Goal: Information Seeking & Learning: Learn about a topic

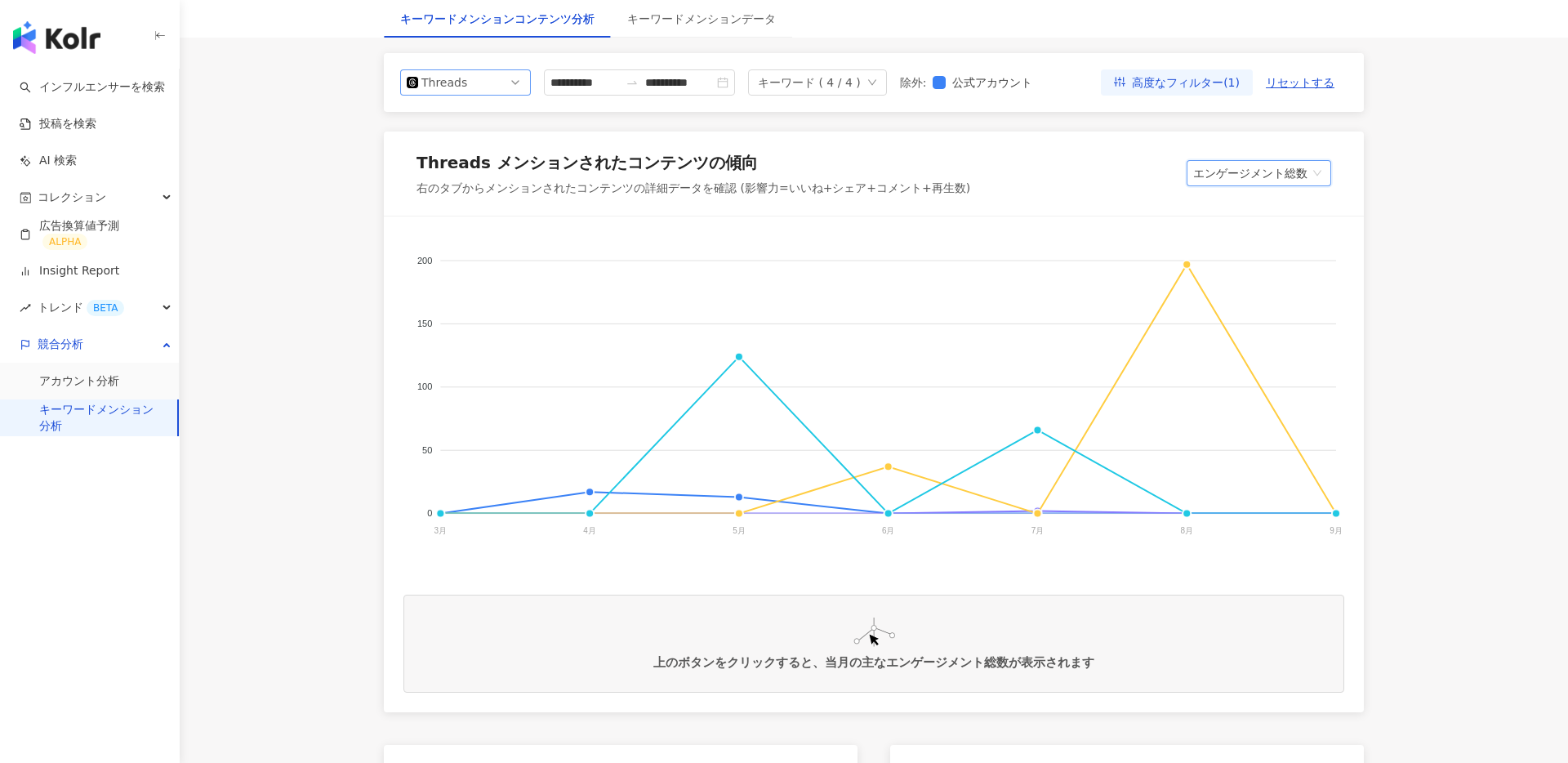
click at [473, 72] on div "Threads" at bounding box center [447, 82] width 53 height 24
click at [481, 111] on div "Instagram" at bounding box center [466, 119] width 105 height 18
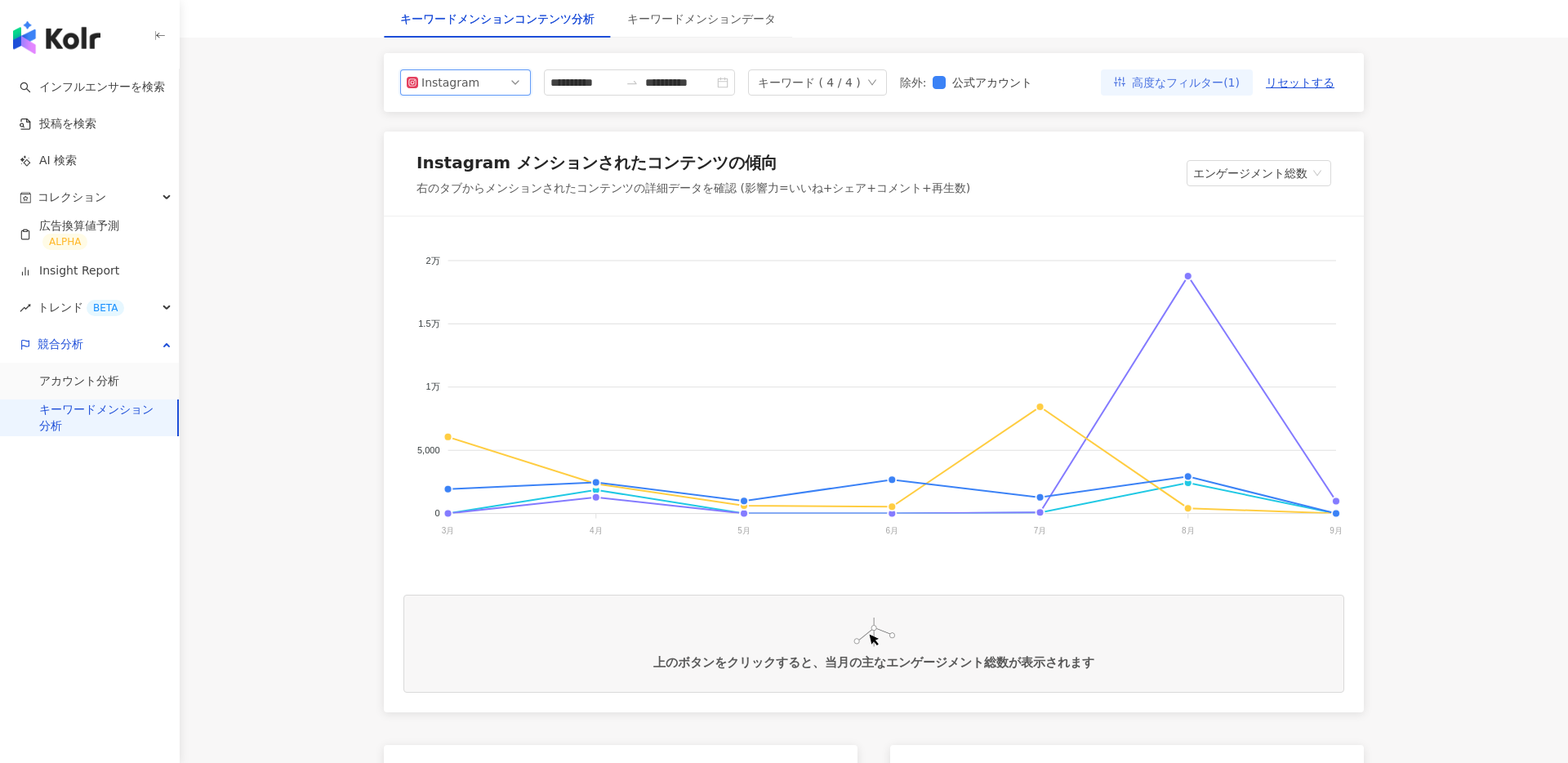
click at [1172, 86] on span "高度なフィルター(1)" at bounding box center [1185, 83] width 108 height 26
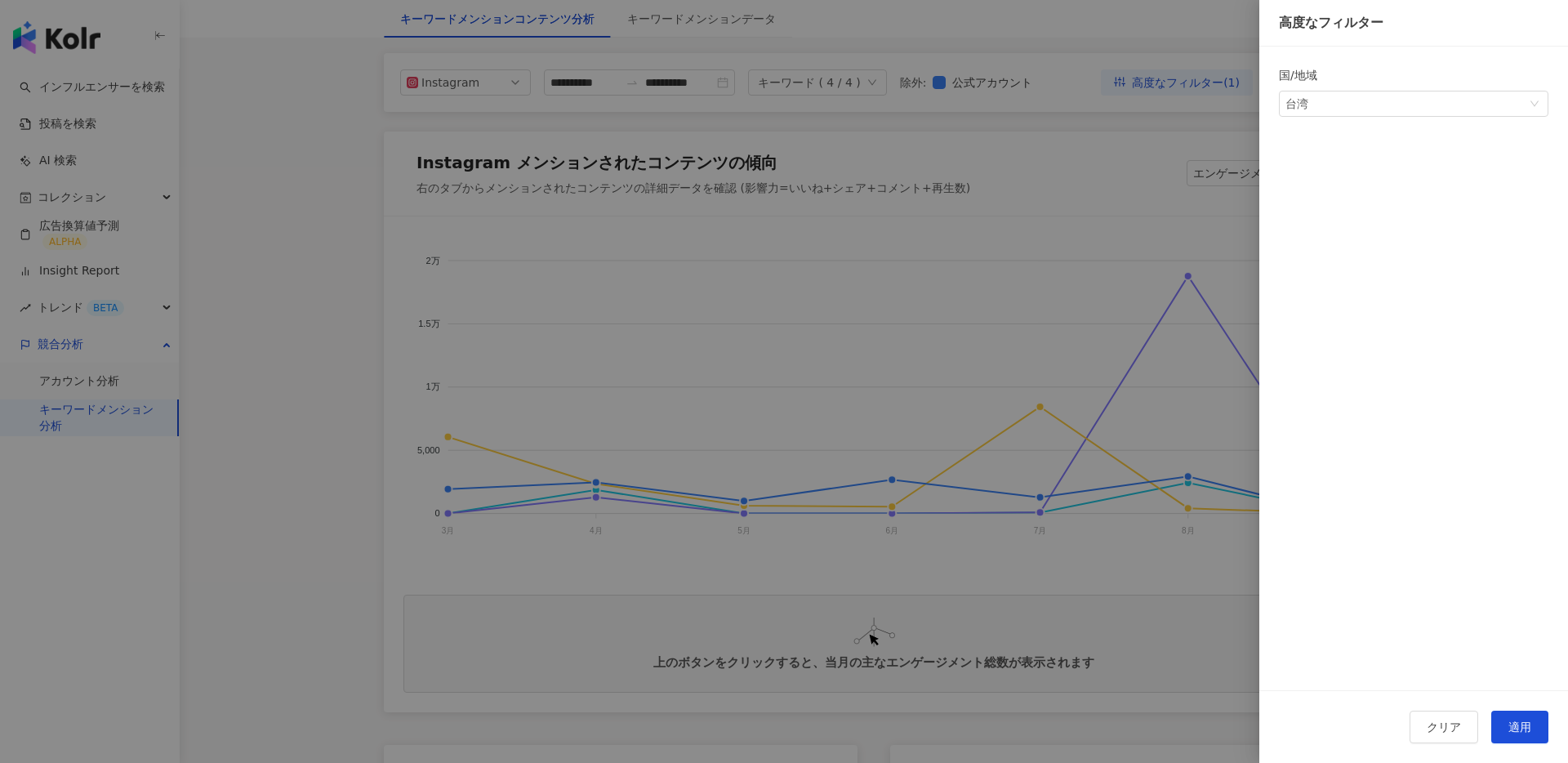
click at [1040, 182] on div at bounding box center [784, 382] width 1568 height 763
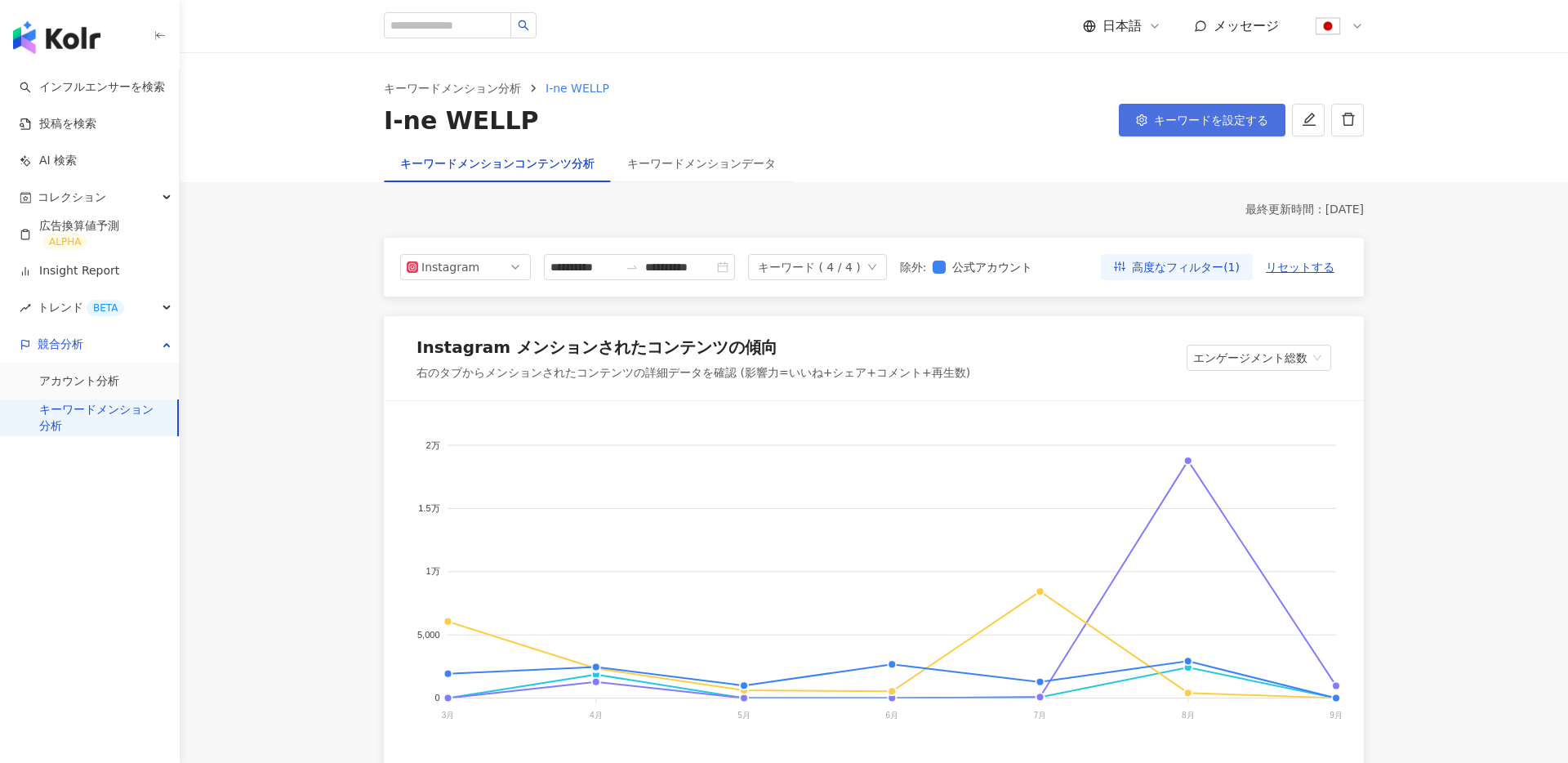
click at [1196, 116] on span "キーワードを設定する" at bounding box center [1211, 119] width 114 height 13
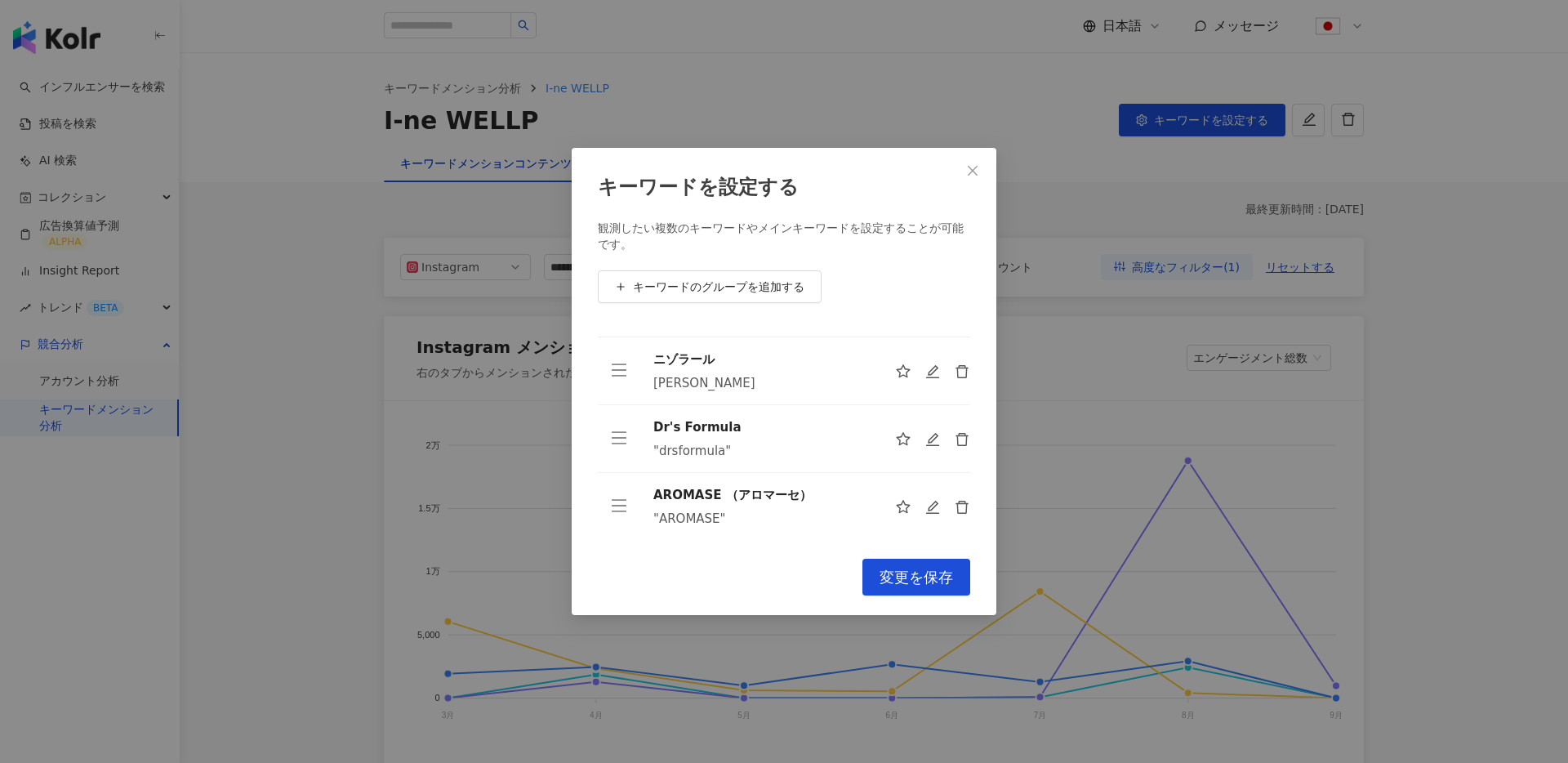
scroll to position [53, 0]
click at [978, 171] on icon "close" at bounding box center [971, 170] width 13 height 13
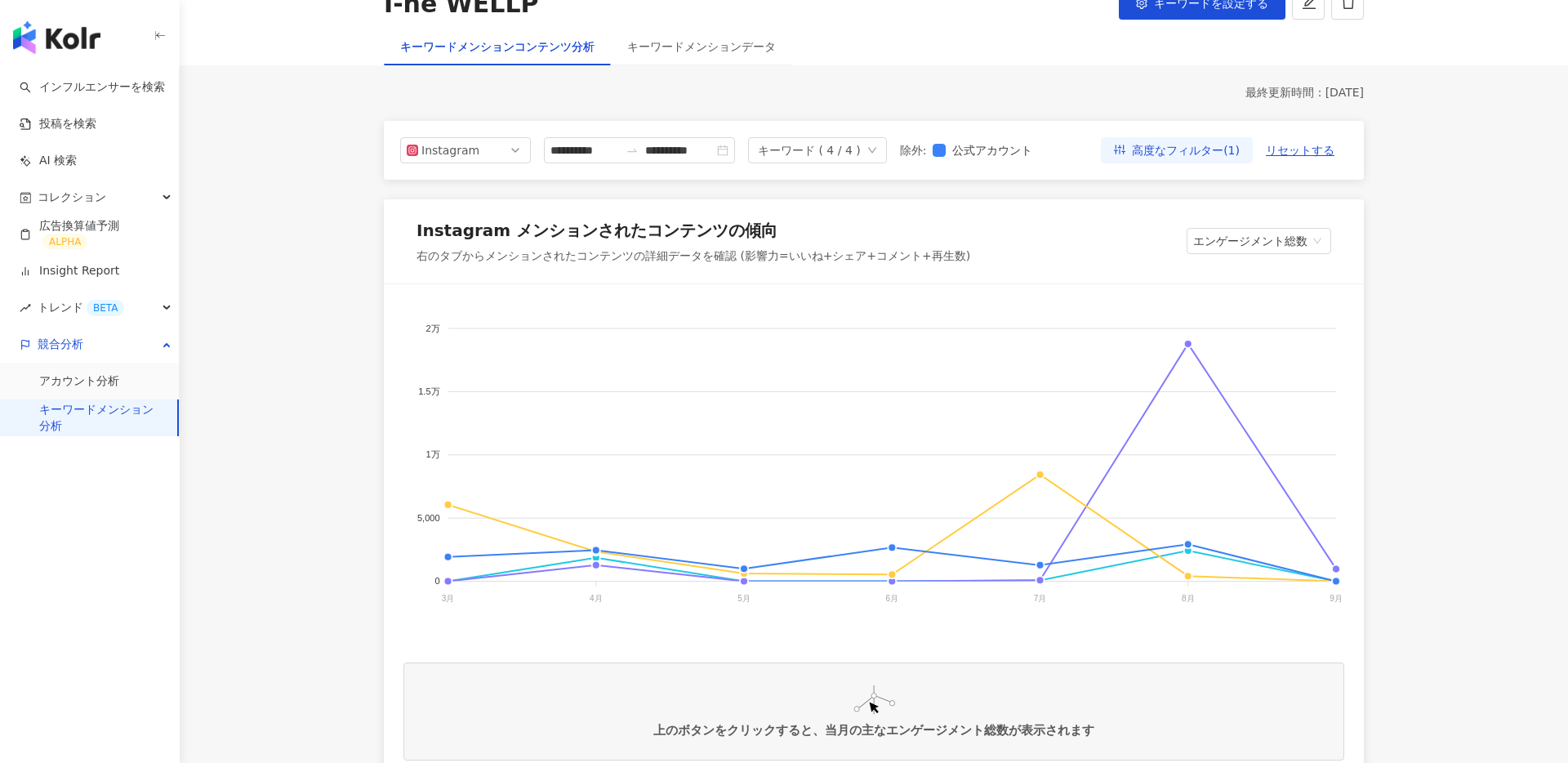
scroll to position [127, 0]
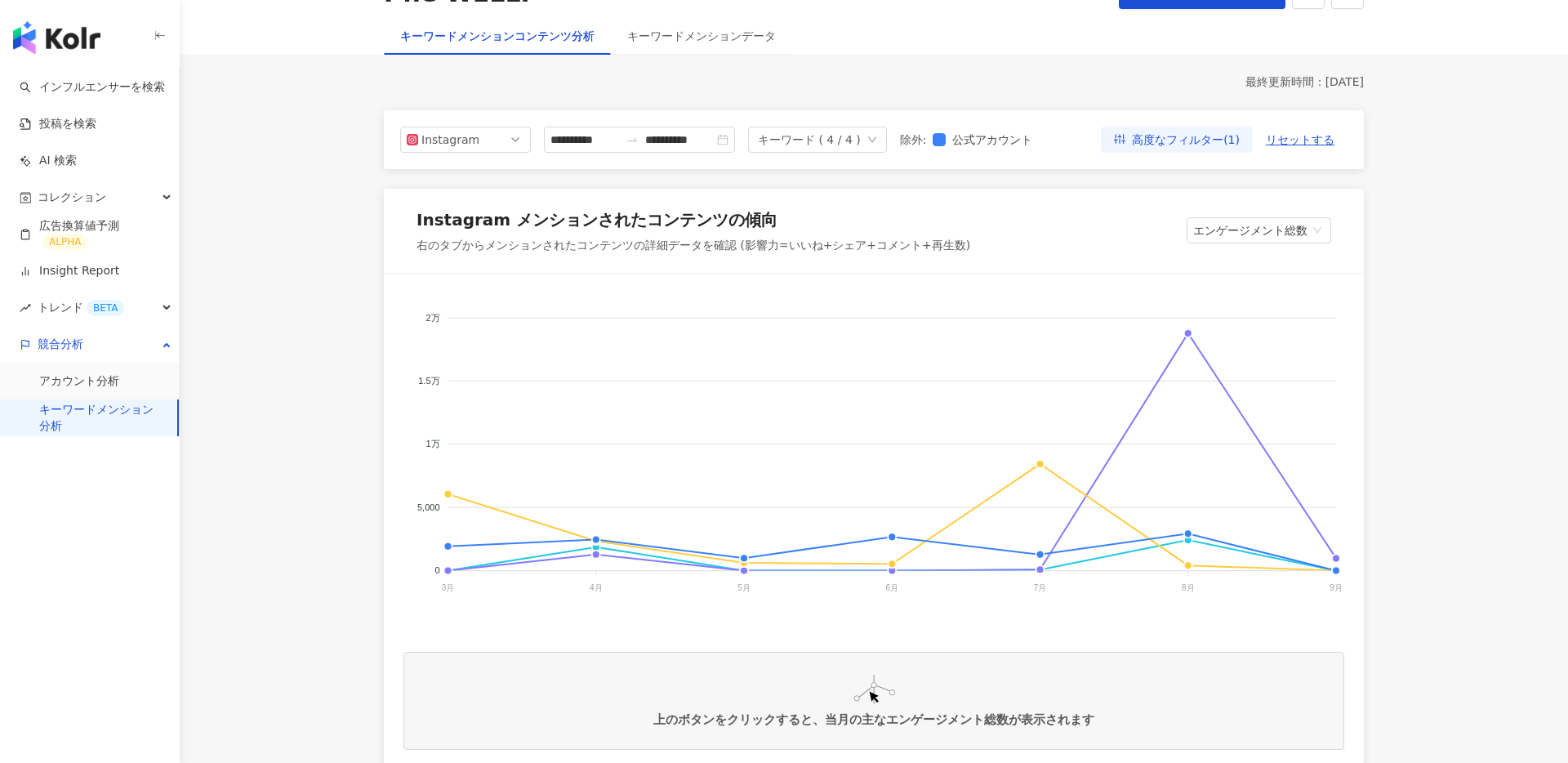
click at [1259, 214] on div "Instagram メンションされたコンテンツの傾向 右のタブからメンションされたコンテンツの詳細データを確認 (影響力=いいね+シェア+コメント+再生数) …" at bounding box center [873, 231] width 980 height 85
click at [1258, 218] on span "エンゲージメント総数" at bounding box center [1258, 230] width 131 height 24
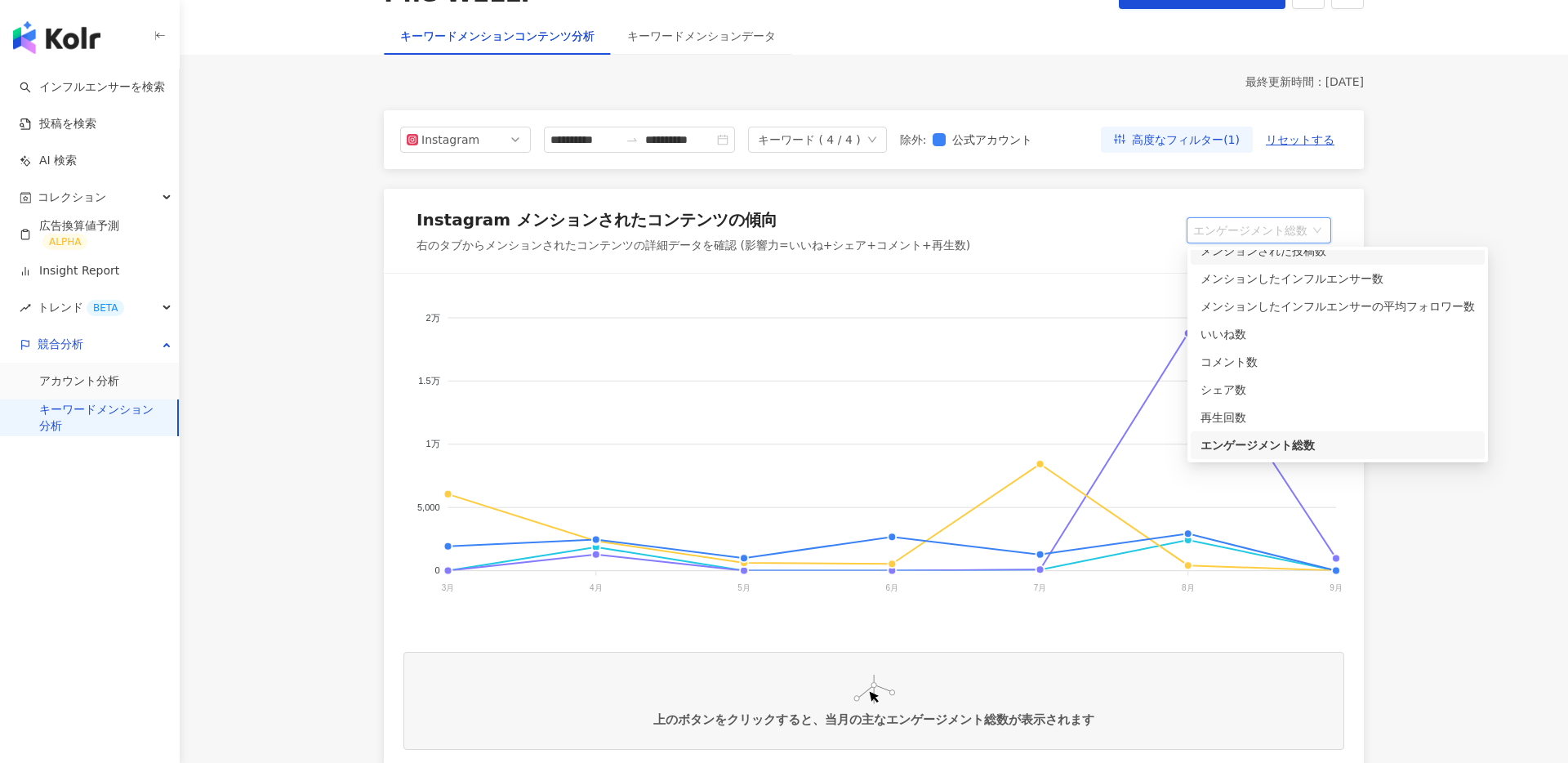
scroll to position [0, 0]
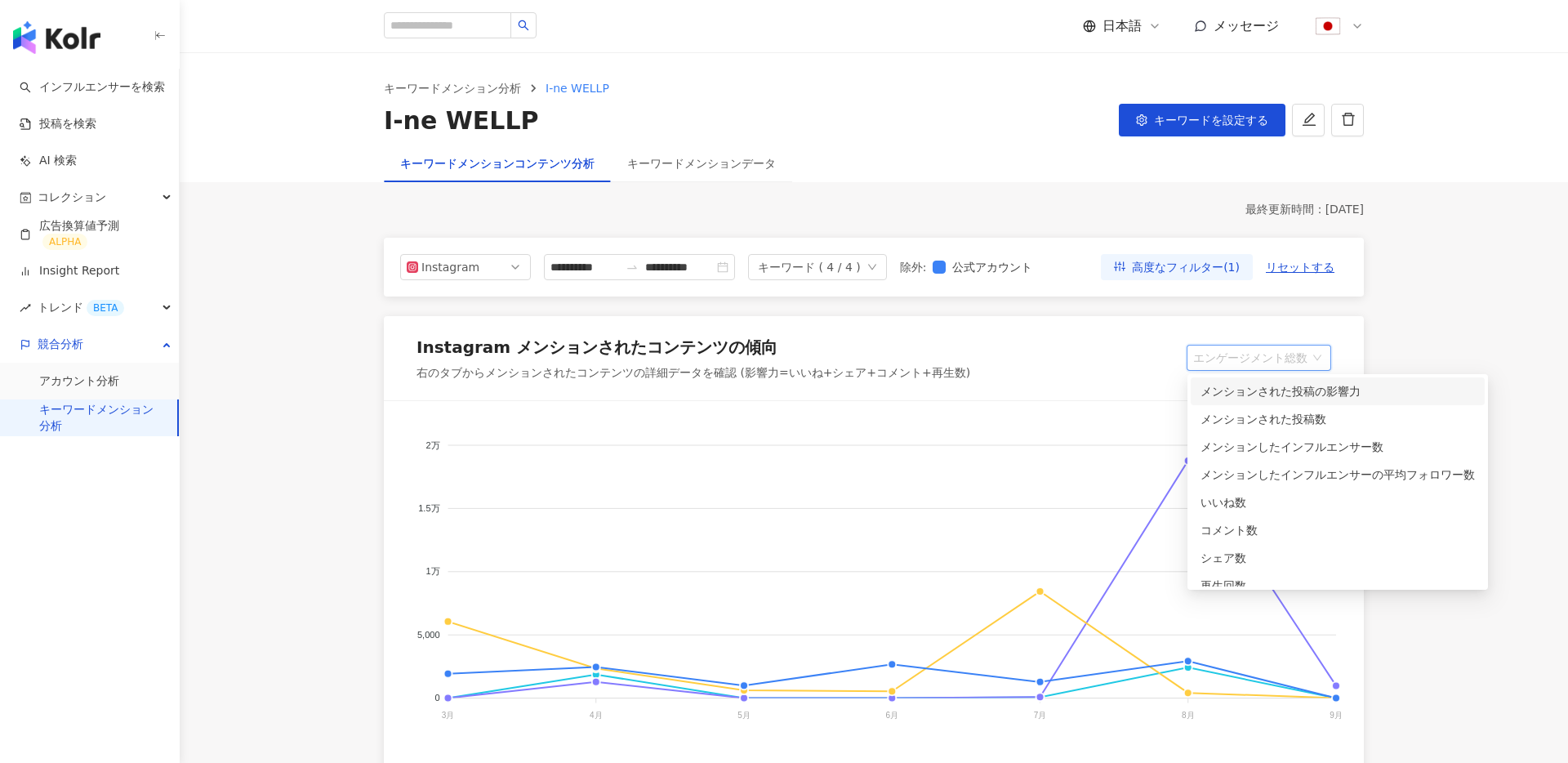
click at [1313, 390] on div "メンションされた投稿の影響力" at bounding box center [1337, 391] width 275 height 18
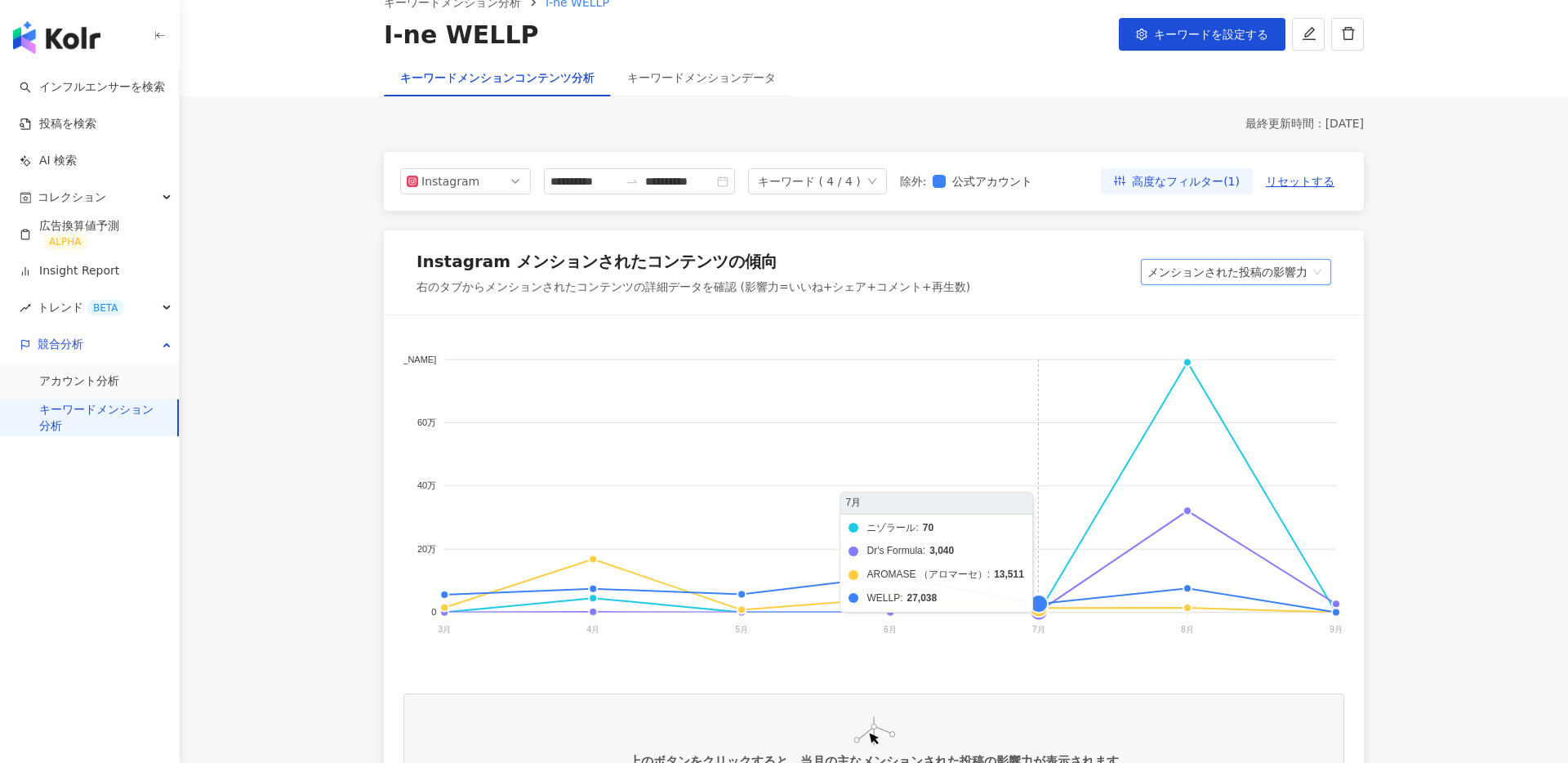
scroll to position [96, 0]
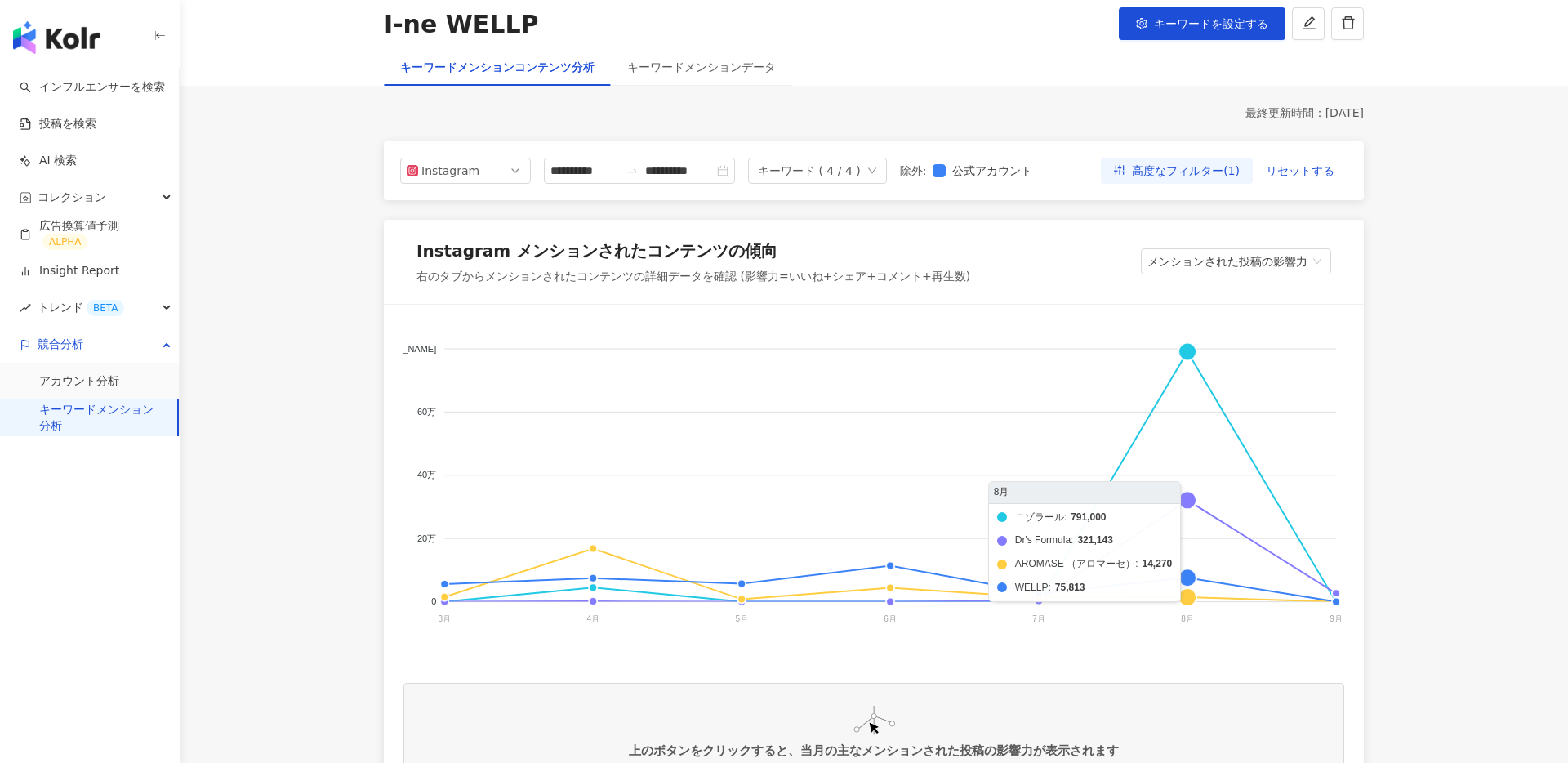
click at [1187, 502] on foreignobject "ニゾラール Dr's Formula AROMASE （アロマーセ） WELLP" at bounding box center [873, 487] width 940 height 327
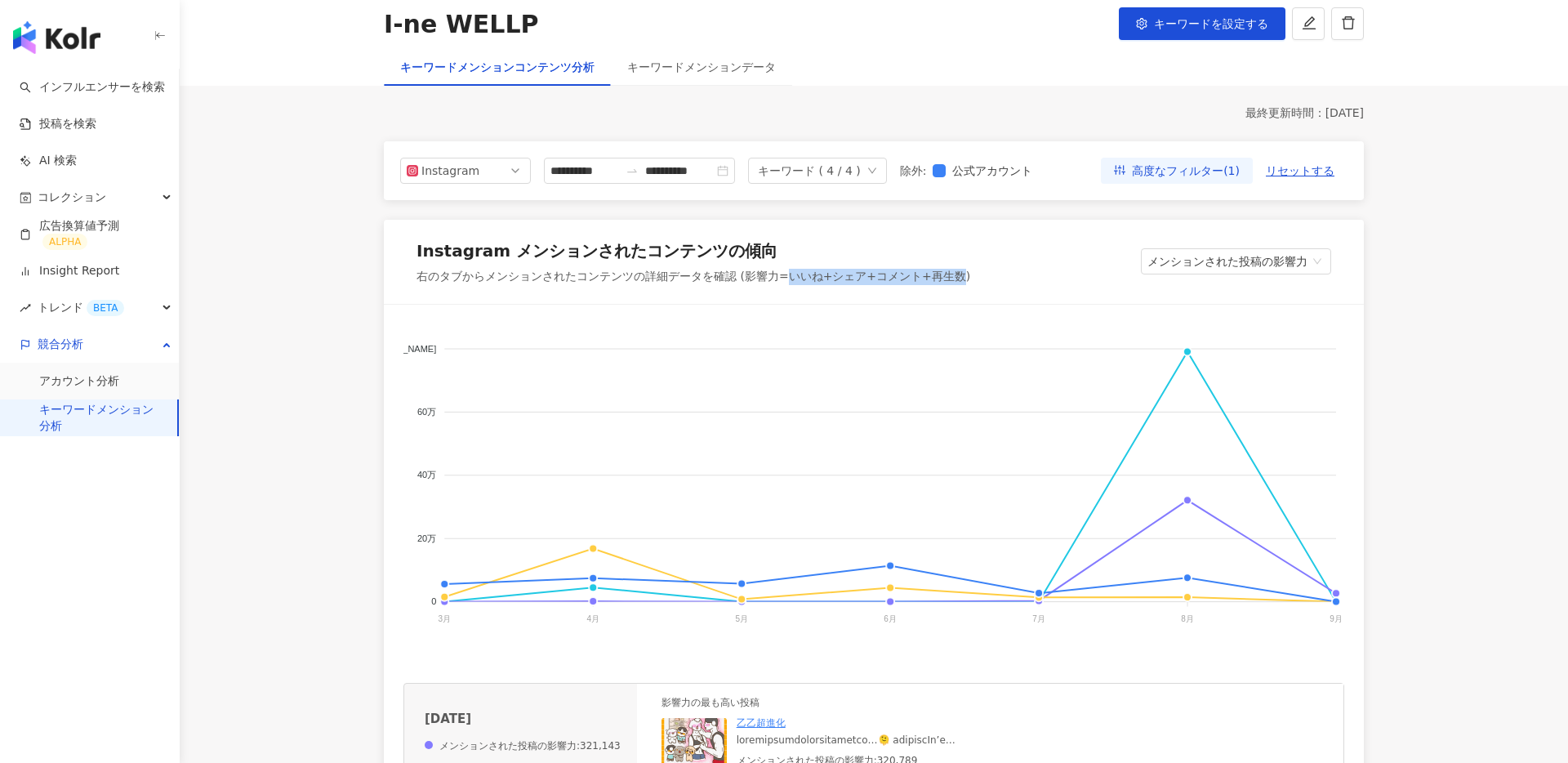
drag, startPoint x: 786, startPoint y: 278, endPoint x: 957, endPoint y: 279, distance: 171.0
click at [957, 279] on div "右のタブからメンションされたコンテンツの詳細データを確認 (影響力=いいね+シェア+コメント+再生数)" at bounding box center [693, 277] width 554 height 17
click at [1240, 264] on span "メンションされた投稿の影響力" at bounding box center [1235, 261] width 178 height 24
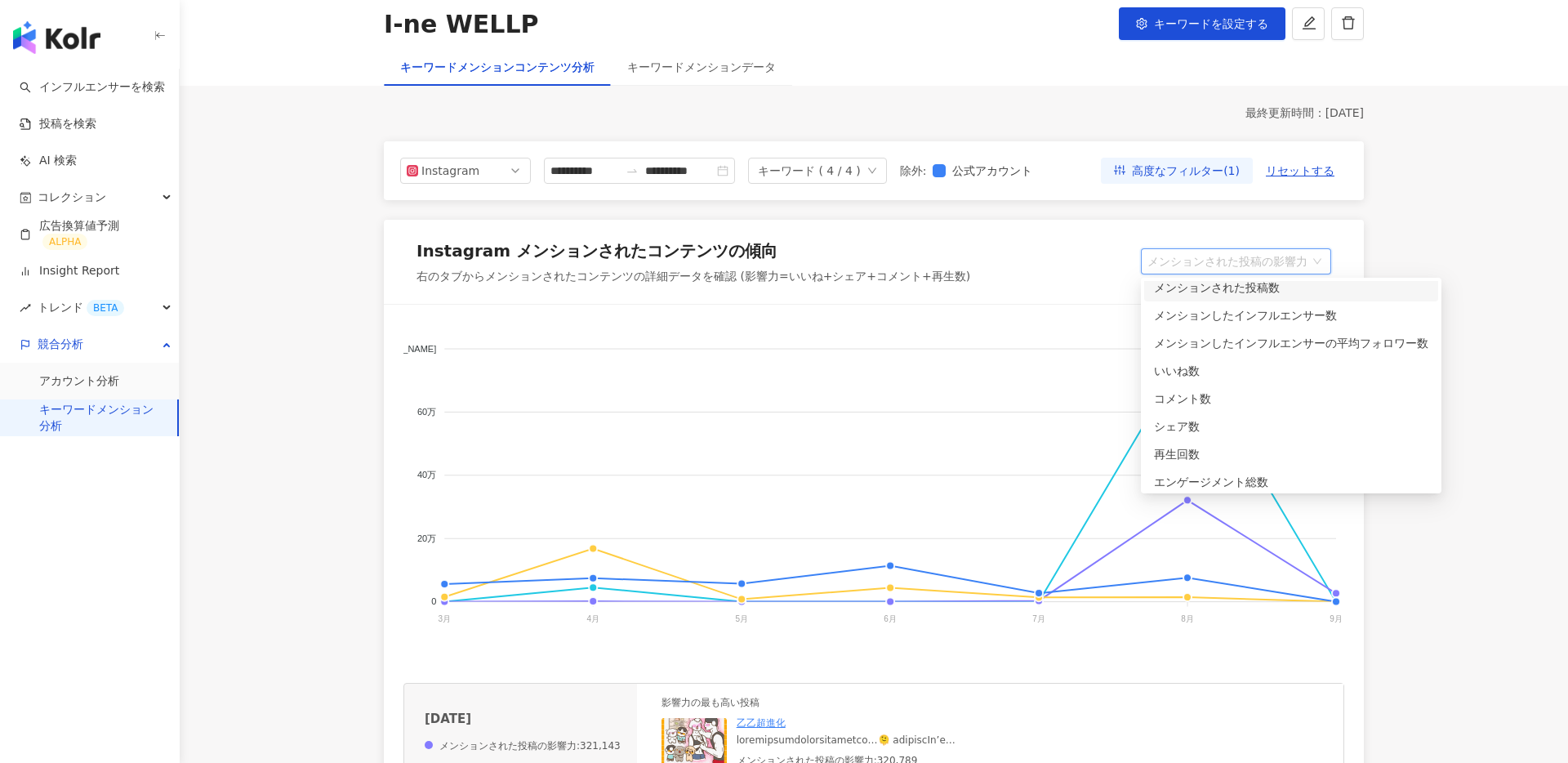
scroll to position [41, 0]
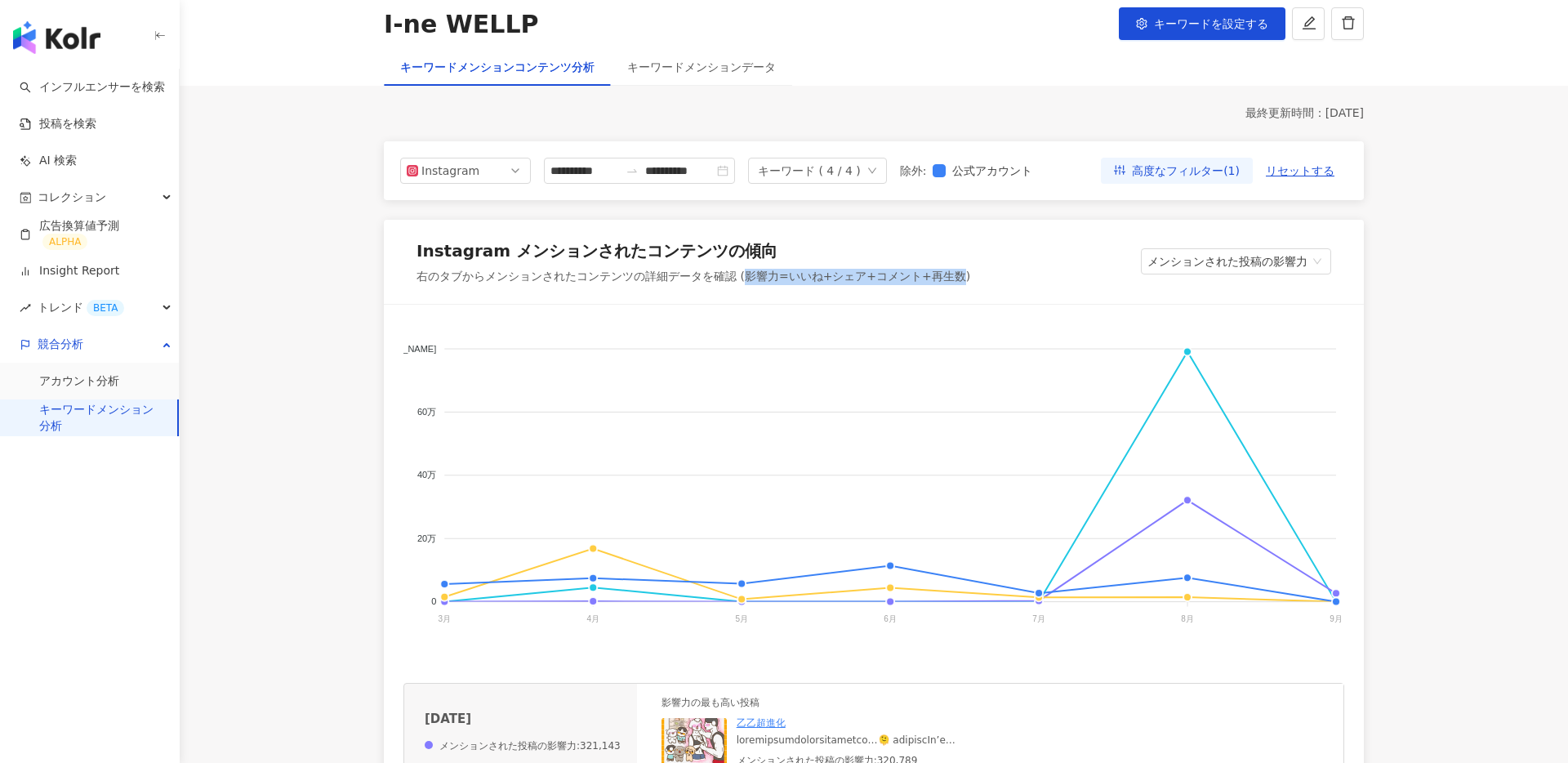
drag, startPoint x: 744, startPoint y: 280, endPoint x: 961, endPoint y: 272, distance: 217.1
click at [961, 272] on div "右のタブからメンションされたコンテンツの詳細データを確認 (影響力=いいね+シェア+コメント+再生数)" at bounding box center [693, 277] width 554 height 17
click at [1249, 269] on span "メンションされた投稿の影響力" at bounding box center [1235, 261] width 178 height 24
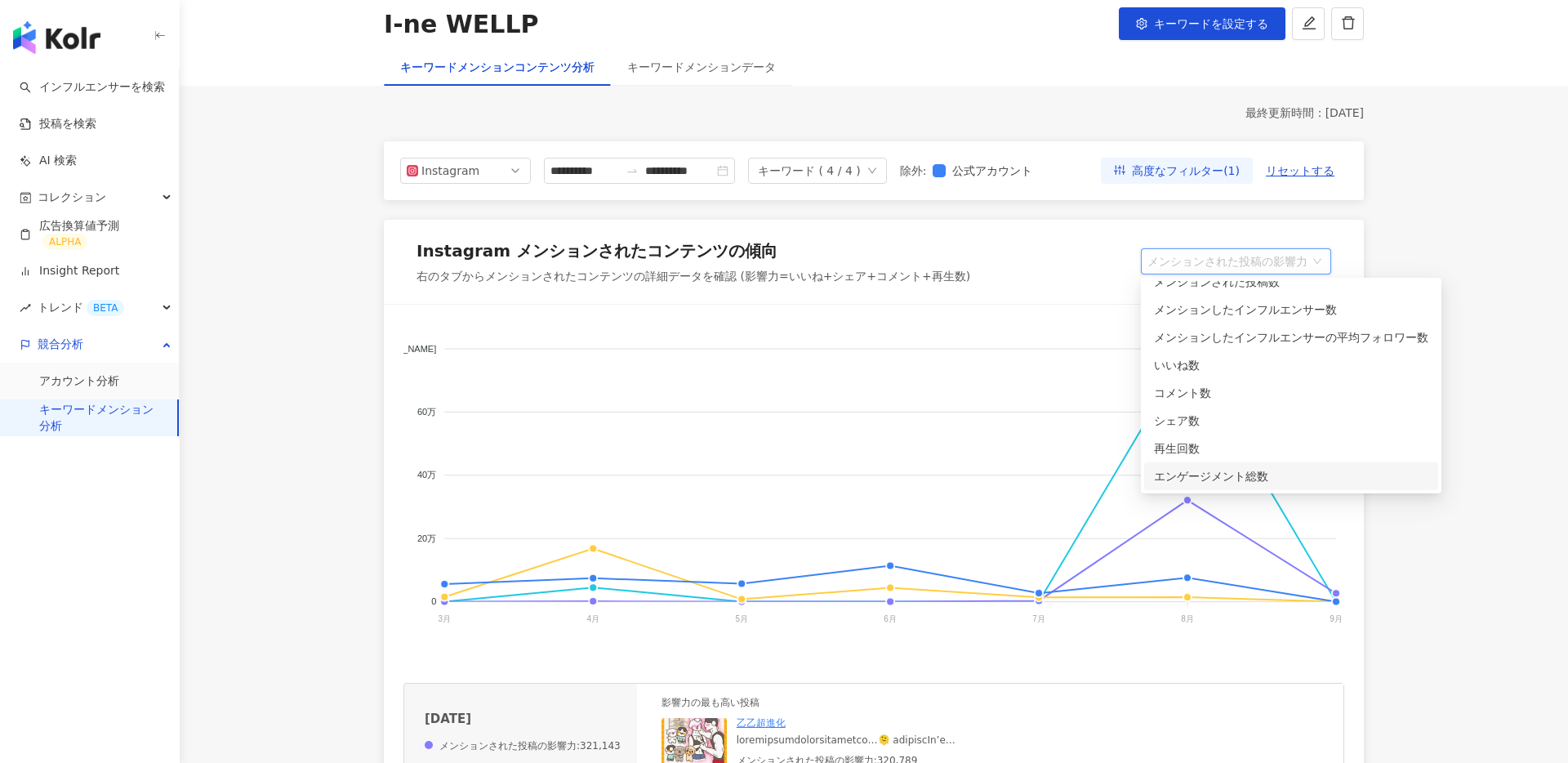
click at [1252, 473] on div "エンゲージメント総数" at bounding box center [1290, 476] width 275 height 18
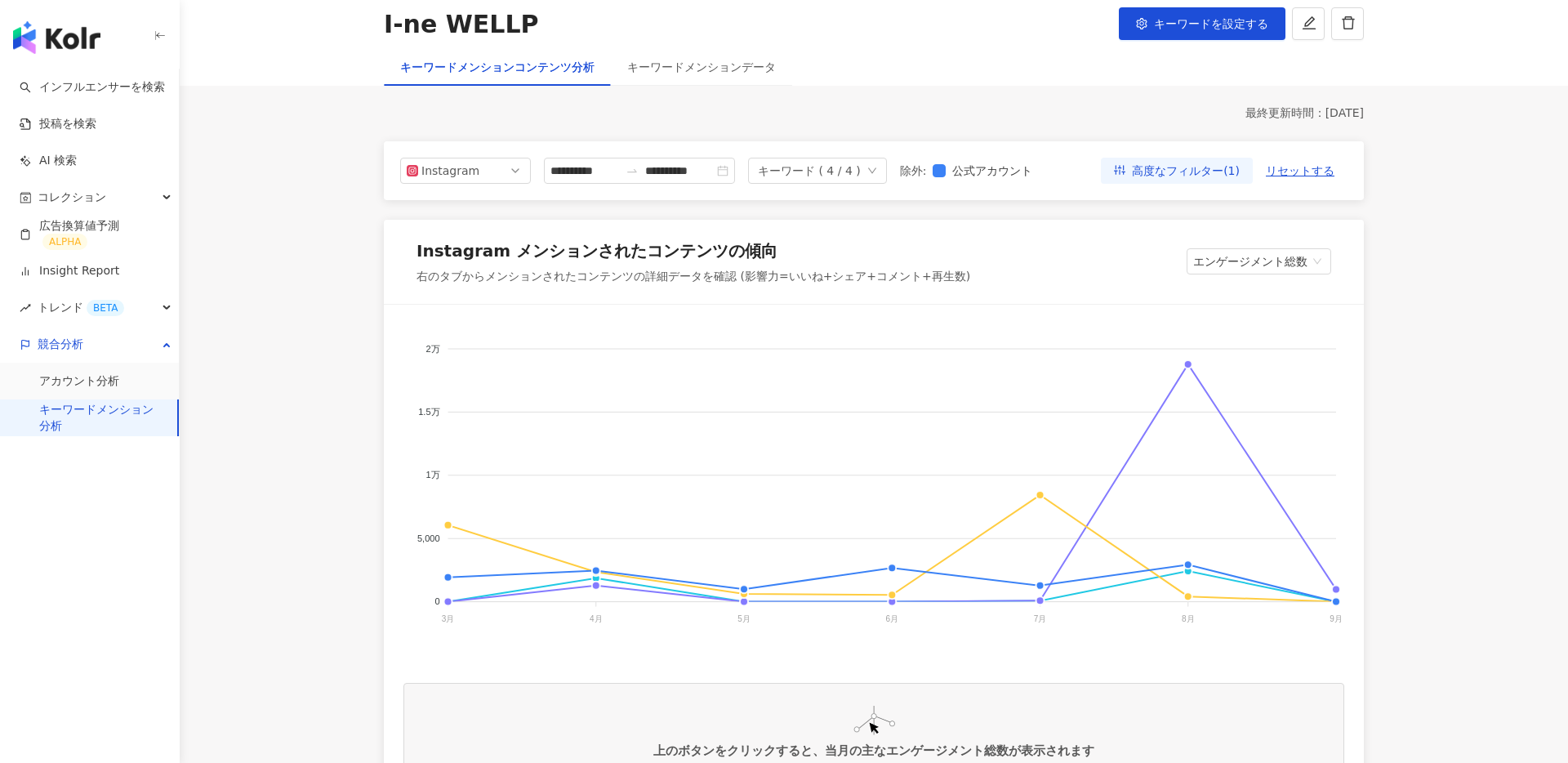
click at [790, 282] on div "右のタブからメンションされたコンテンツの詳細データを確認 (影響力=いいね+シェア+コメント+再生数)" at bounding box center [693, 277] width 554 height 17
click at [1282, 259] on span "エンゲージメント総数" at bounding box center [1258, 261] width 131 height 24
click at [911, 301] on div "Instagram メンションされたコンテンツの傾向 右のタブからメンションされたコンテンツの詳細データを確認 (影響力=いいね+シェア+コメント+再生数) …" at bounding box center [873, 262] width 980 height 85
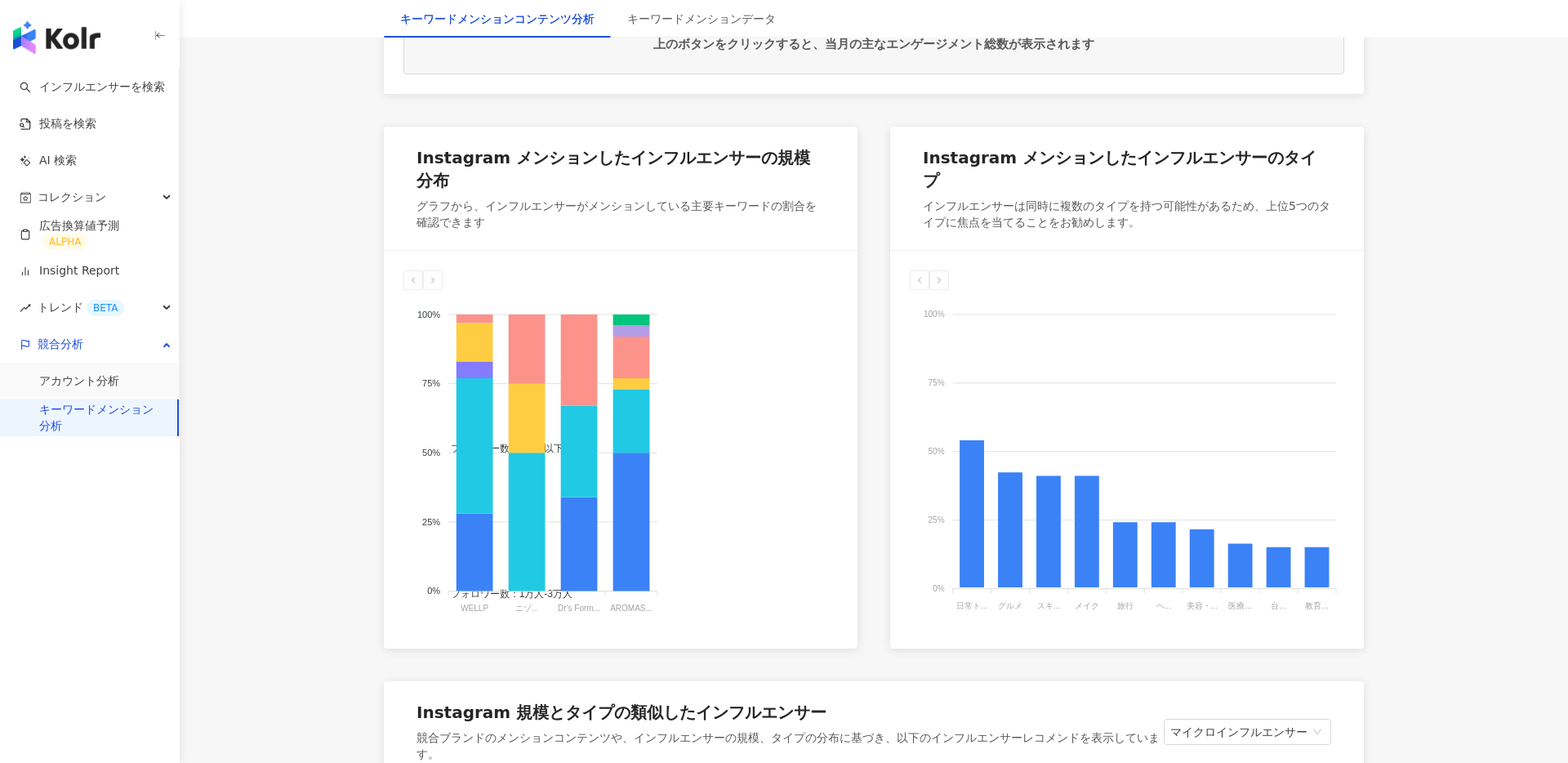
scroll to position [0, 0]
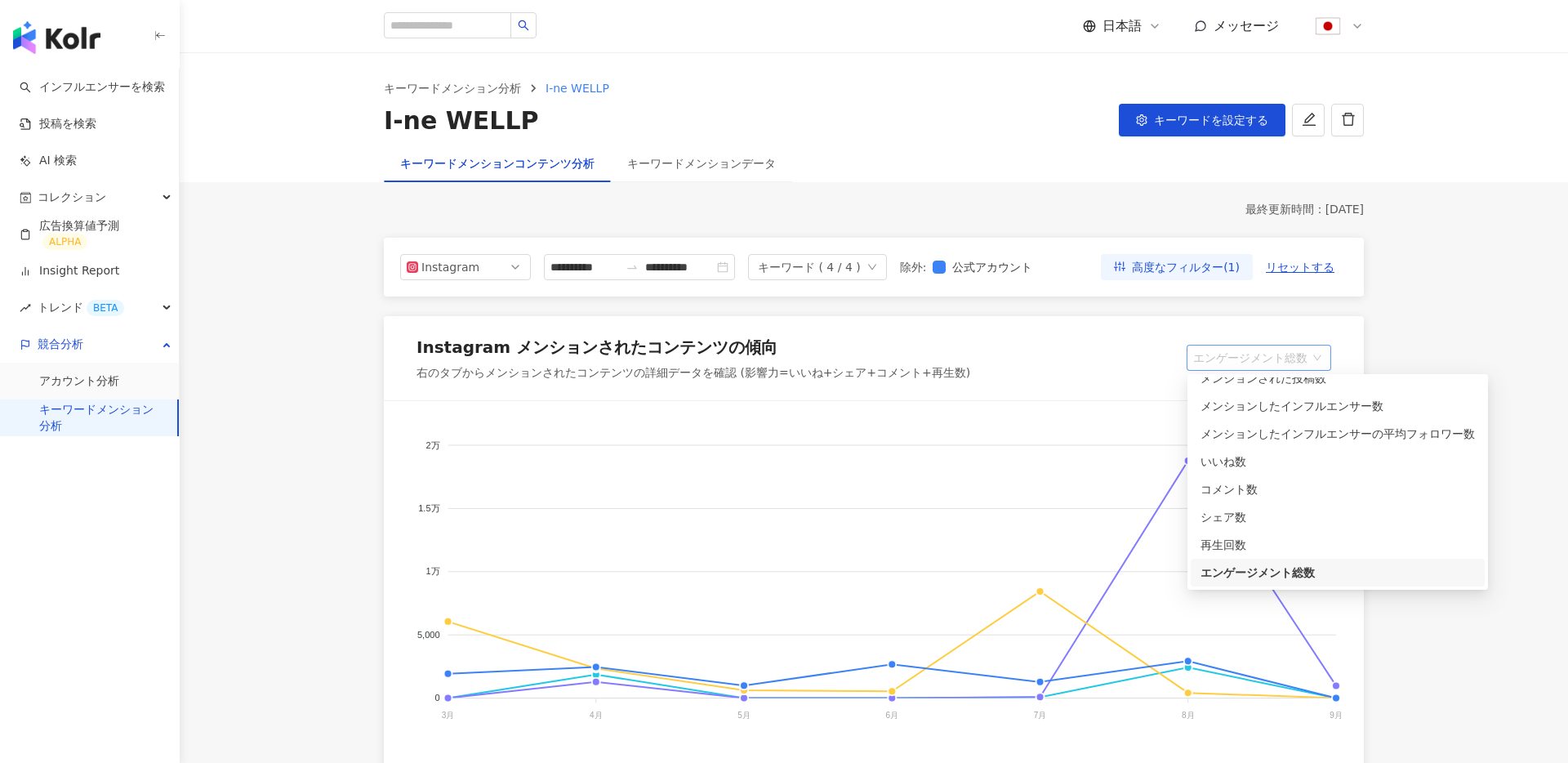
click at [1312, 347] on span "エンゲージメント総数" at bounding box center [1258, 357] width 131 height 24
click at [1316, 390] on div "メンションされた投稿の影響力" at bounding box center [1337, 391] width 275 height 18
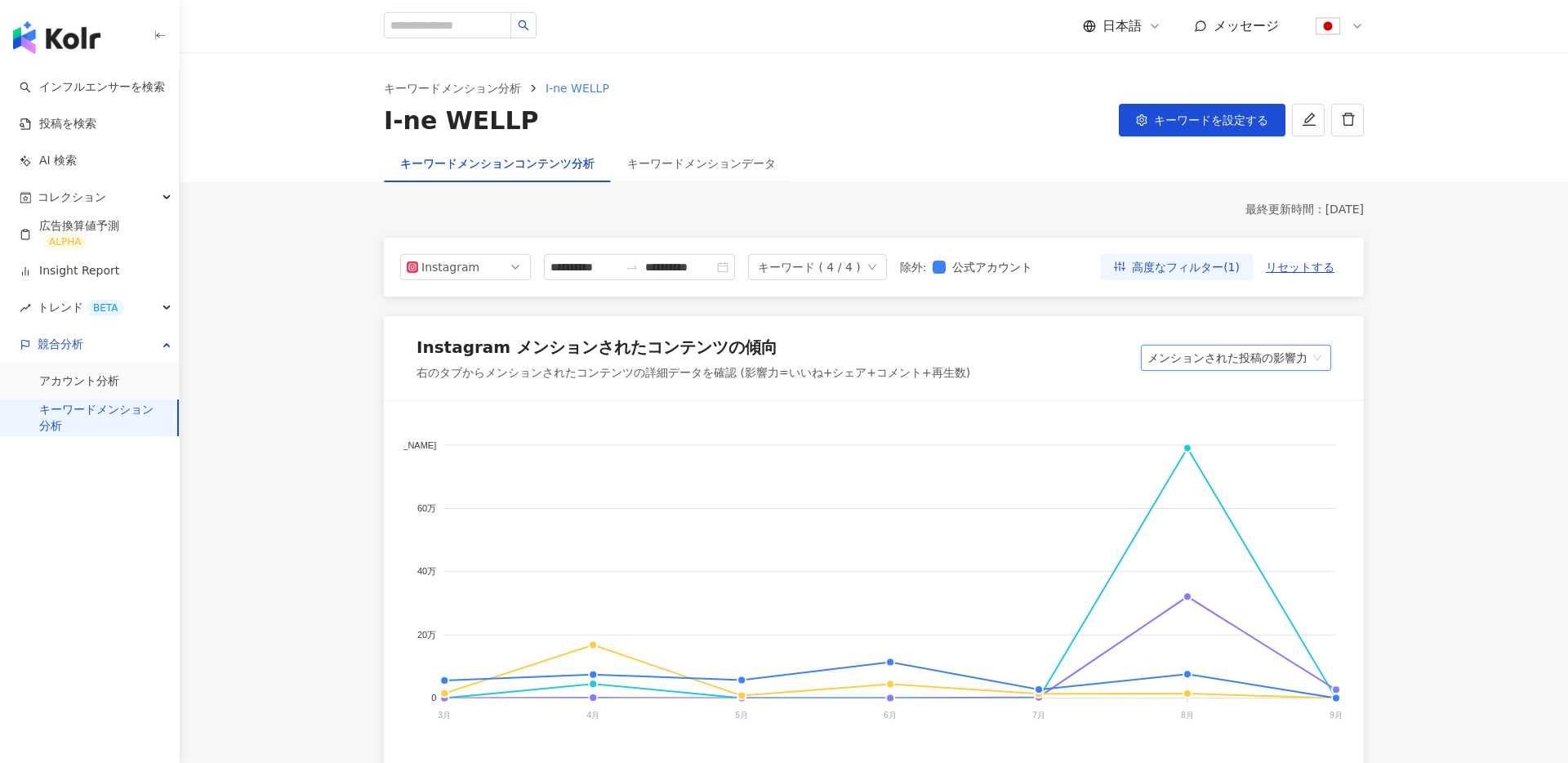
click at [1308, 356] on span "メンションされた投稿の影響力" at bounding box center [1235, 357] width 178 height 24
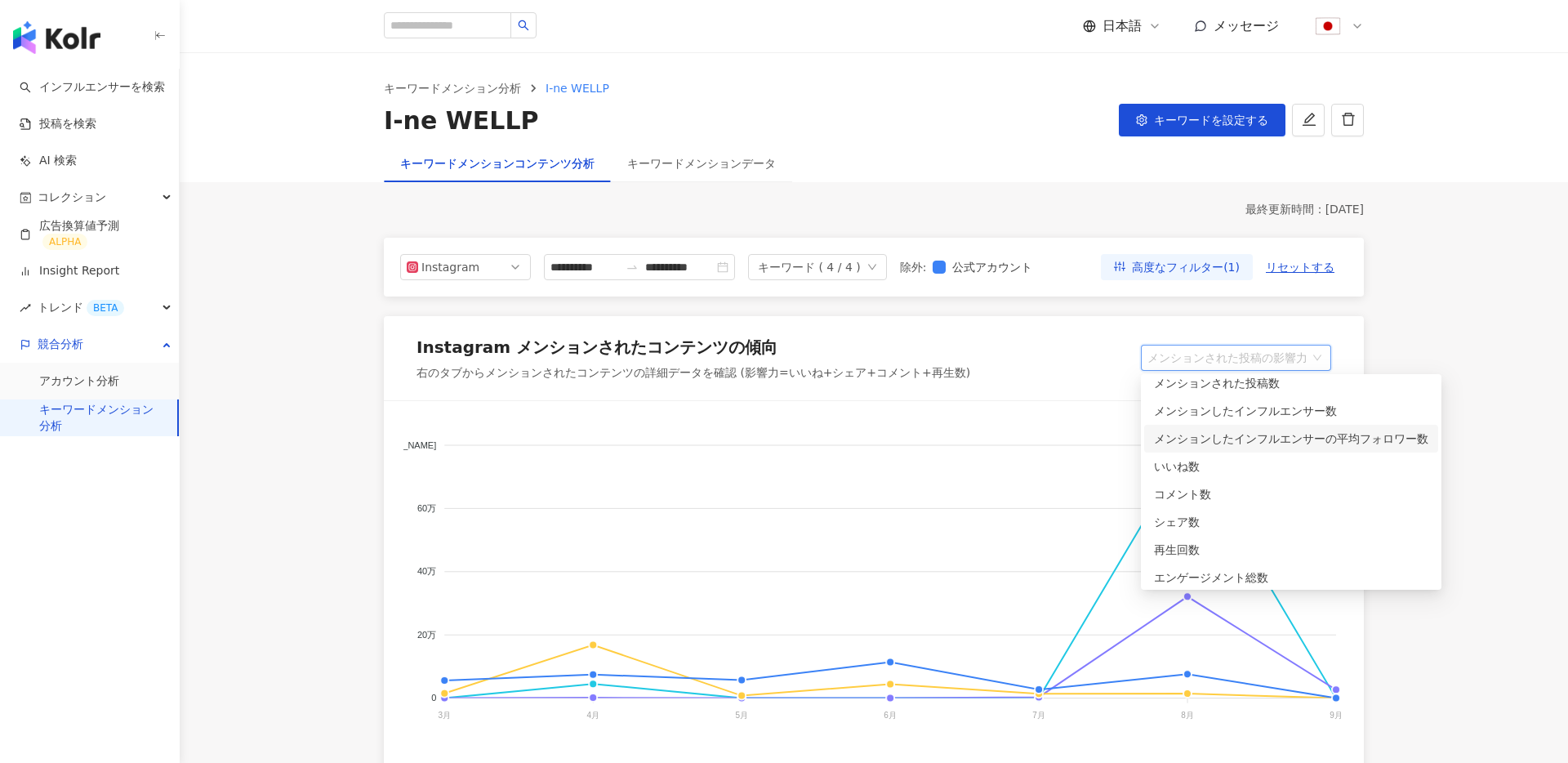
scroll to position [41, 0]
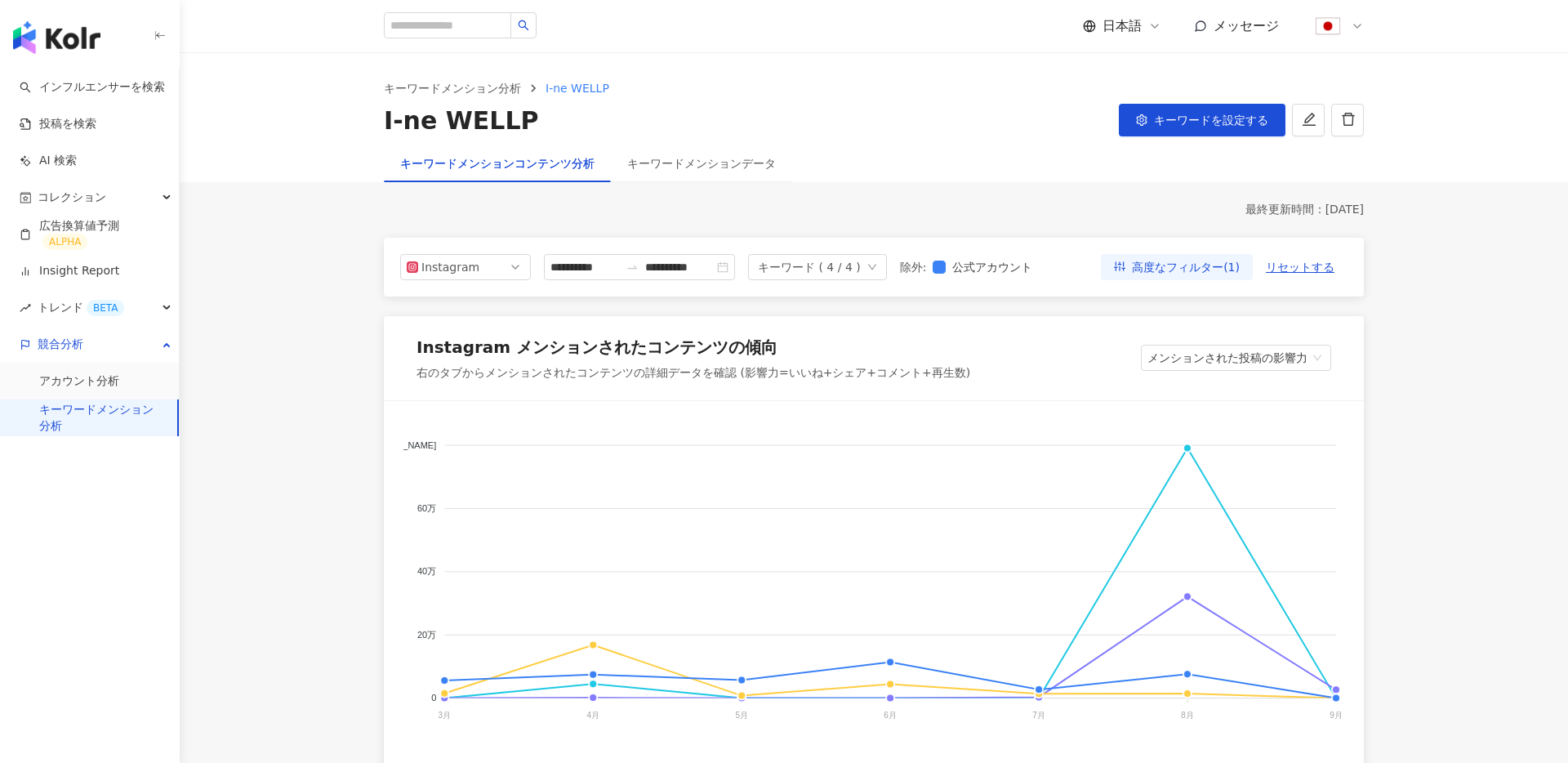
click at [937, 380] on div "右のタブからメンションされたコンテンツの詳細データを確認 (影響力=いいね+シェア+コメント+再生数)" at bounding box center [693, 373] width 554 height 17
click at [1300, 360] on span "メンションされた投稿の影響力" at bounding box center [1235, 357] width 178 height 24
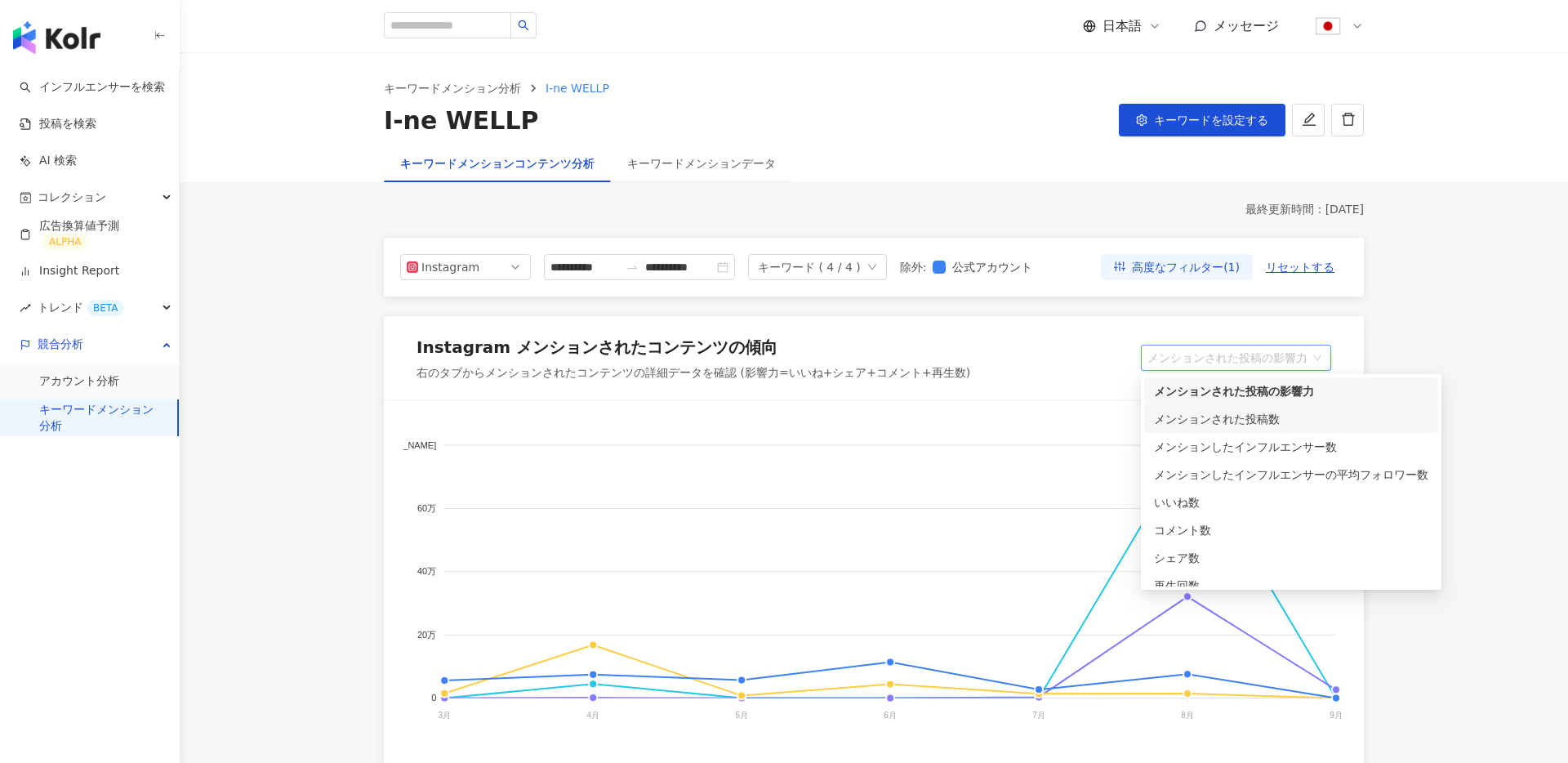
click at [960, 368] on div "右のタブからメンションされたコンテンツの詳細データを確認 (影響力=いいね+シェア+コメント+再生数)" at bounding box center [693, 373] width 554 height 17
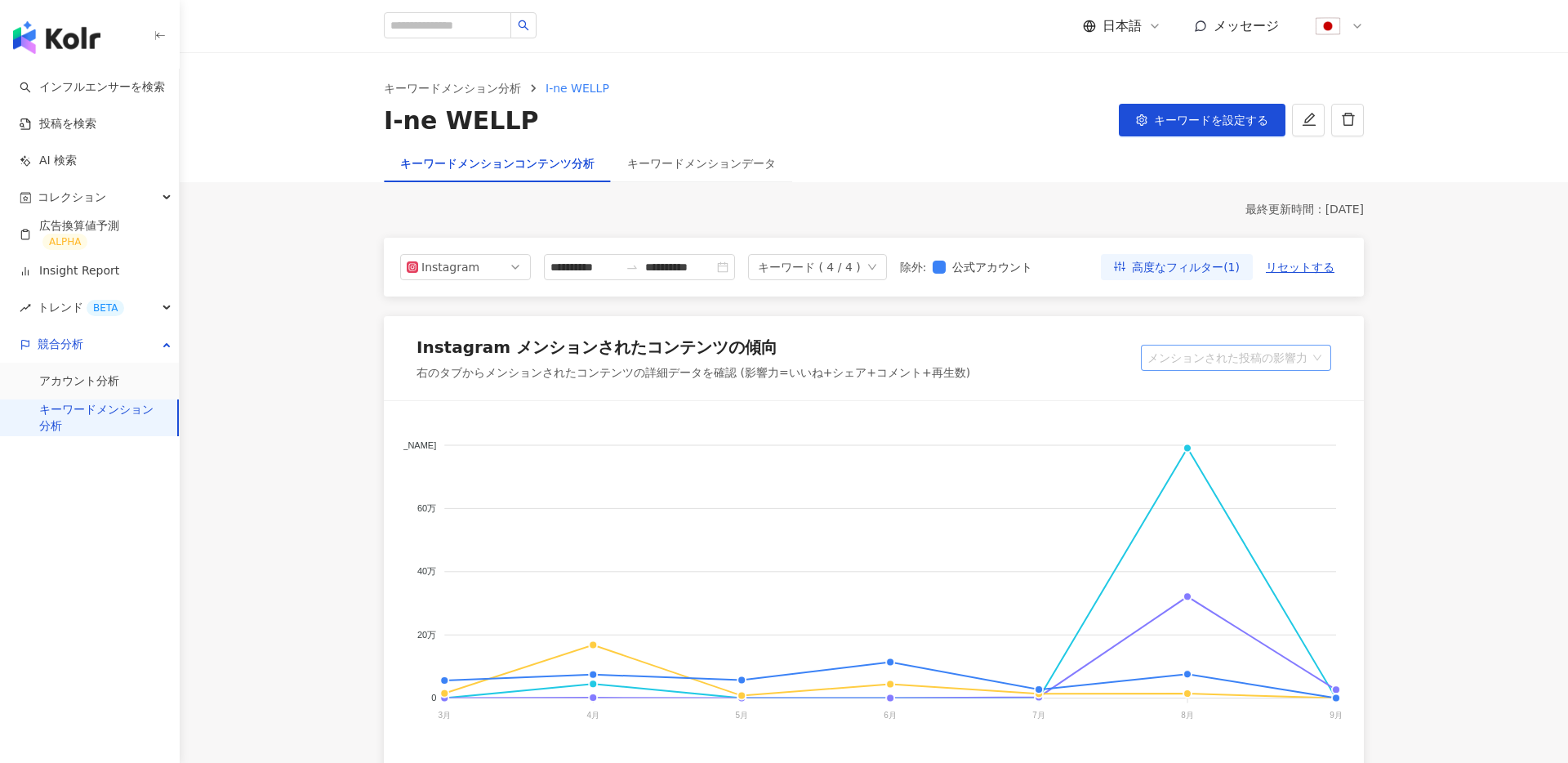
click at [1235, 345] on div "メンションされた投稿の影響力" at bounding box center [1236, 357] width 190 height 26
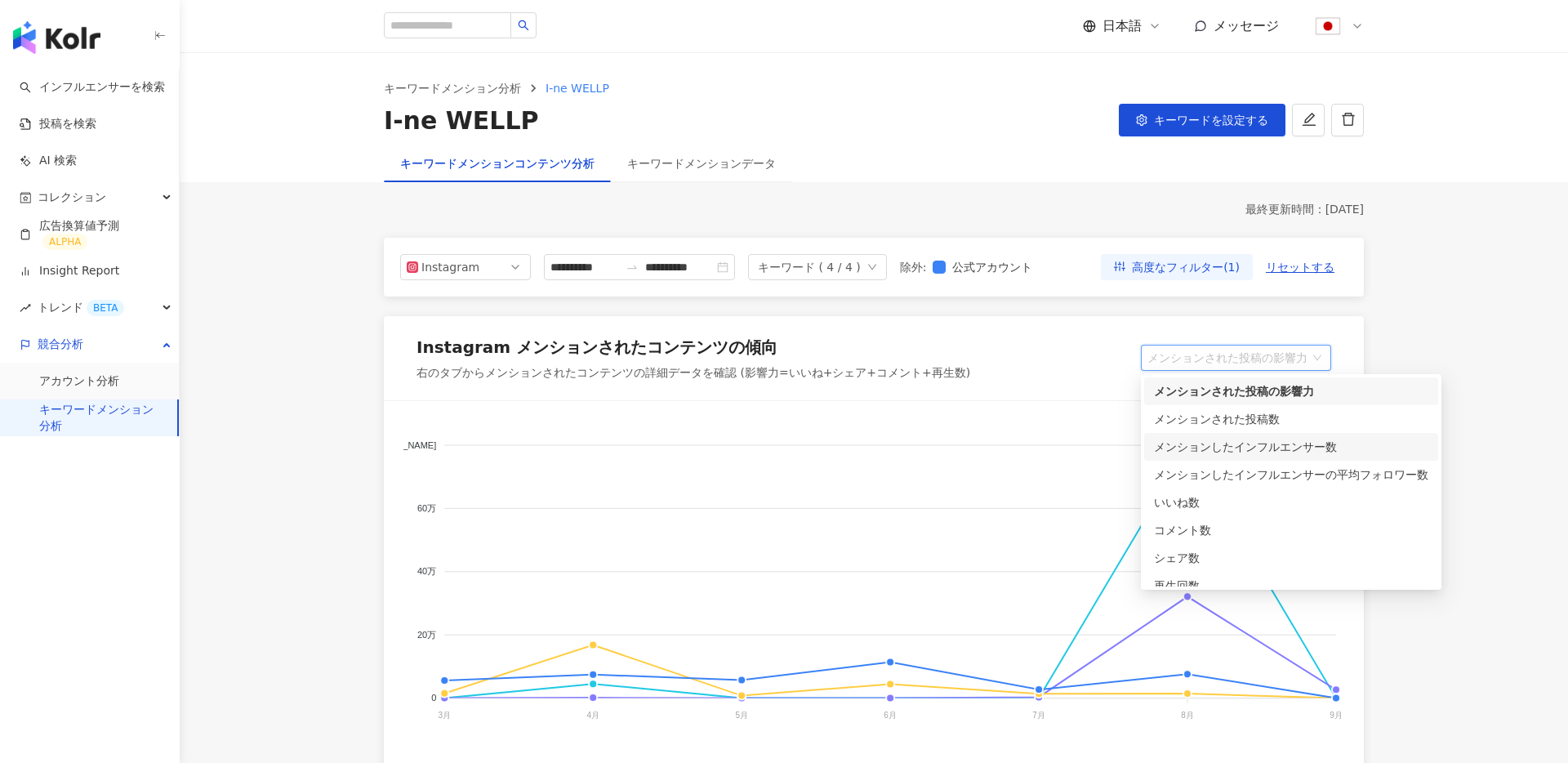
scroll to position [41, 0]
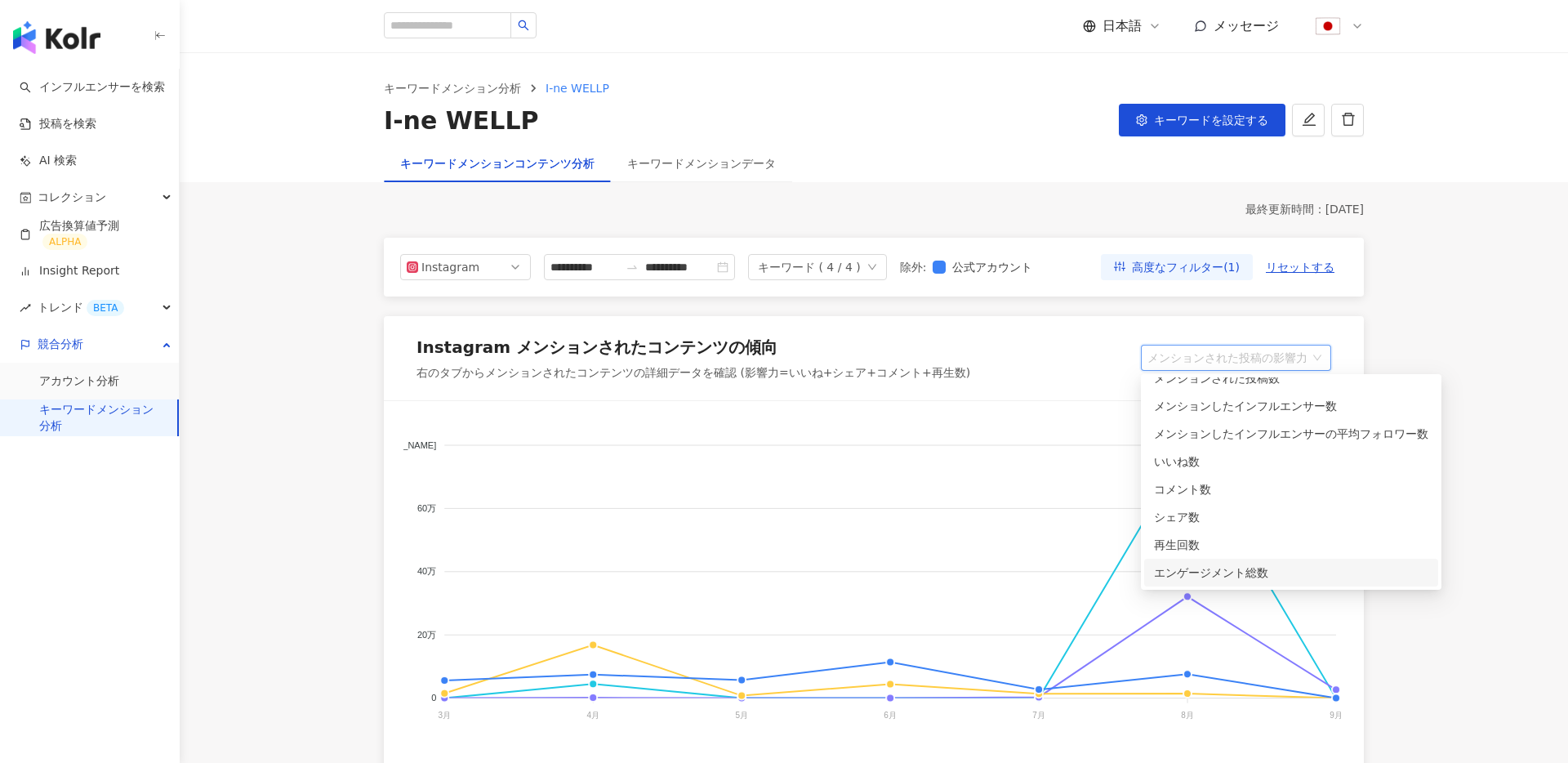
click at [1244, 567] on div "エンゲージメント総数" at bounding box center [1290, 573] width 275 height 18
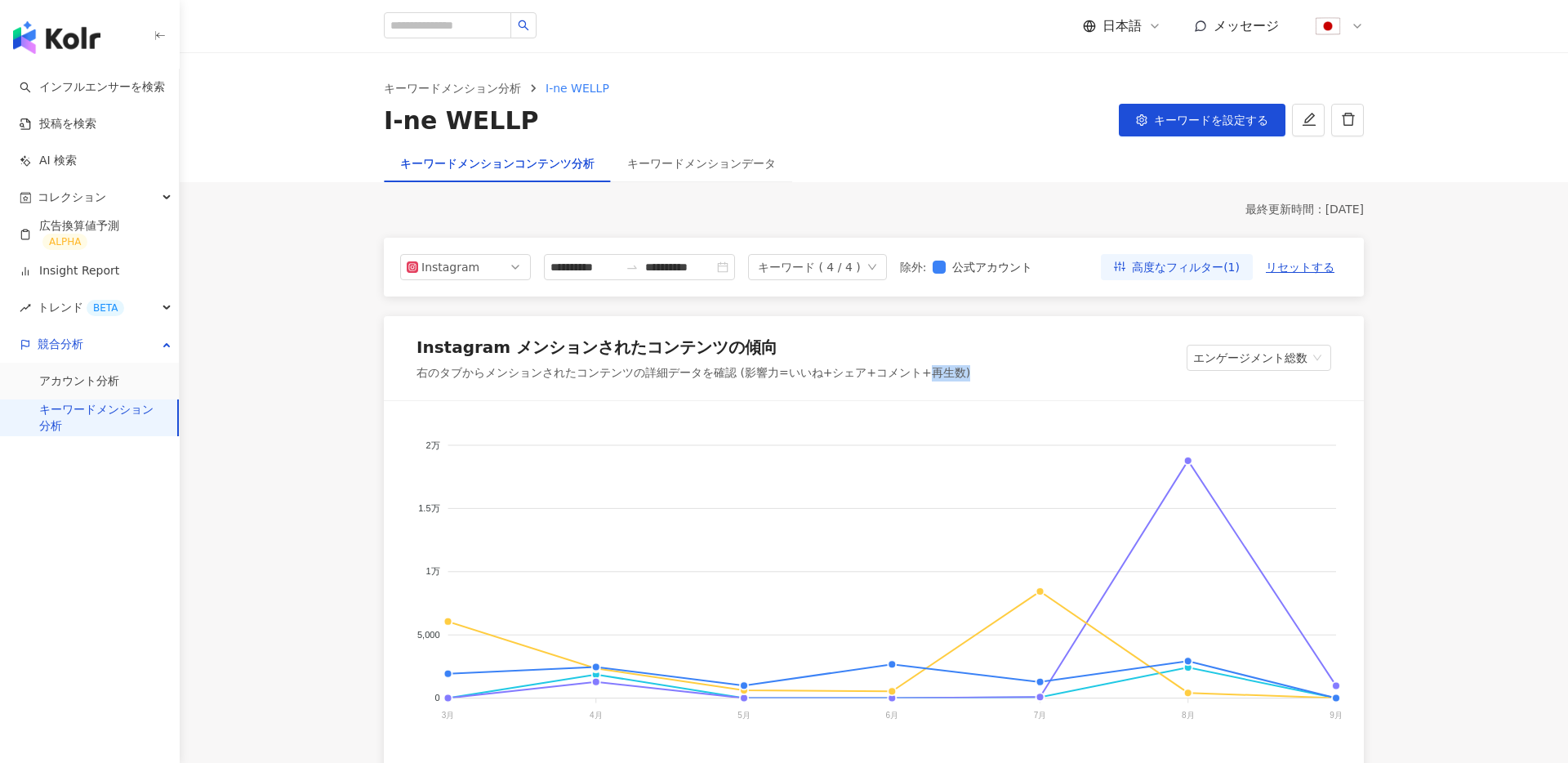
drag, startPoint x: 924, startPoint y: 379, endPoint x: 970, endPoint y: 376, distance: 46.1
click at [970, 376] on div "Instagram メンションされたコンテンツの傾向 右のタブからメンションされたコンテンツの詳細データを確認 (影響力=いいね+シェア+コメント+再生数) …" at bounding box center [873, 359] width 980 height 85
click at [1264, 366] on span "エンゲージメント総数" at bounding box center [1258, 357] width 131 height 24
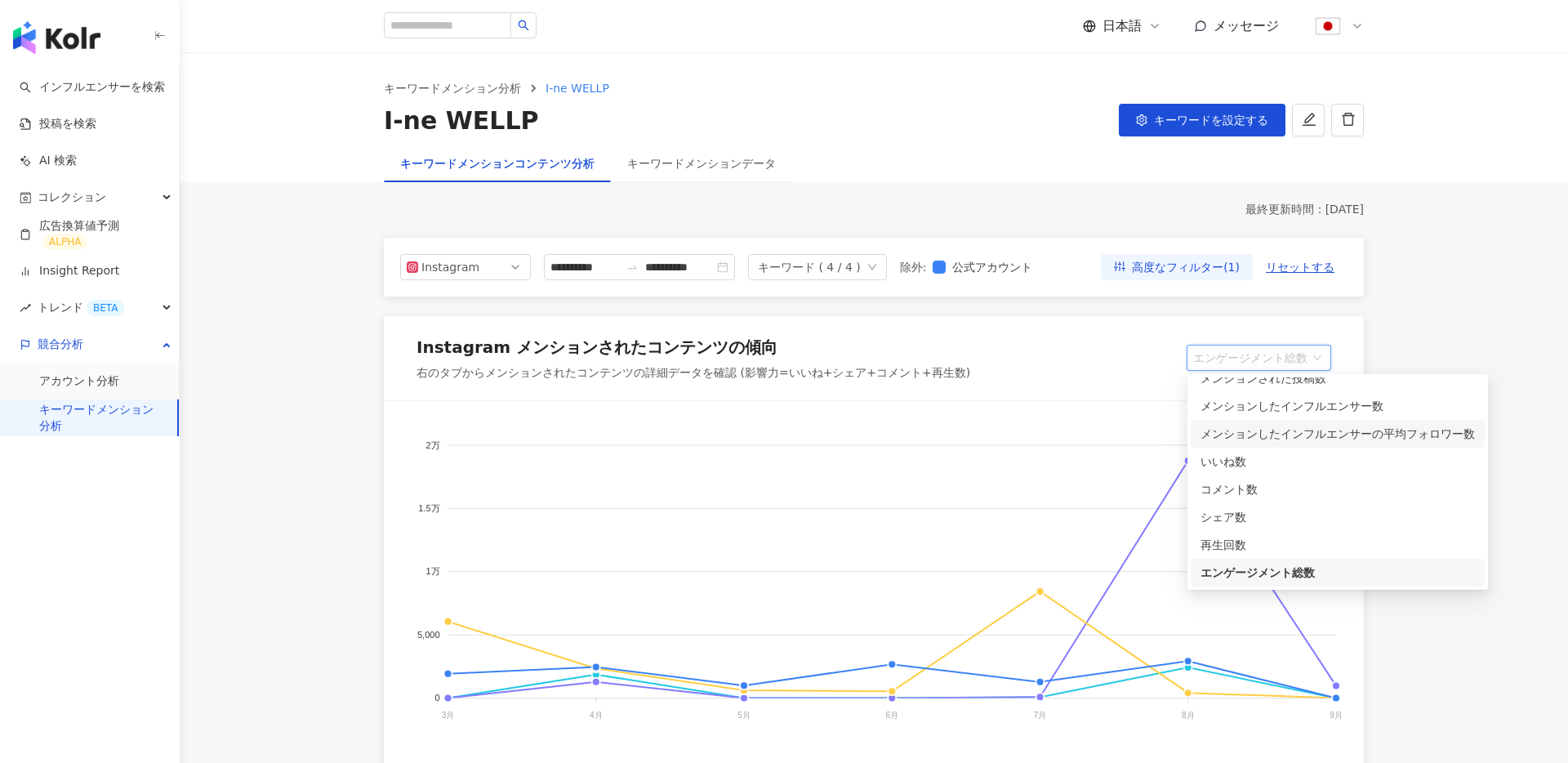
scroll to position [0, 0]
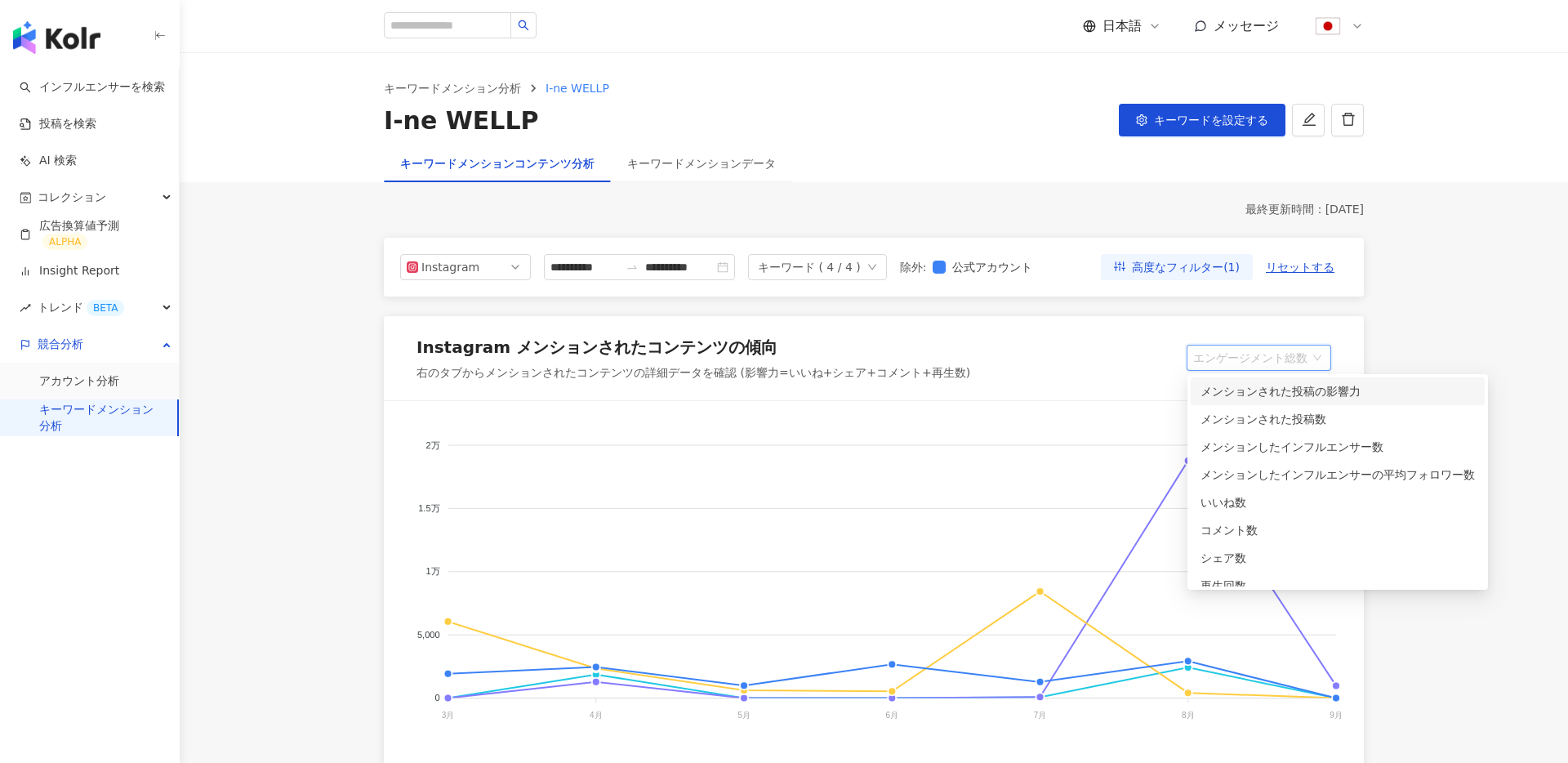
click at [1283, 386] on div "メンションされた投稿の影響力" at bounding box center [1337, 391] width 275 height 18
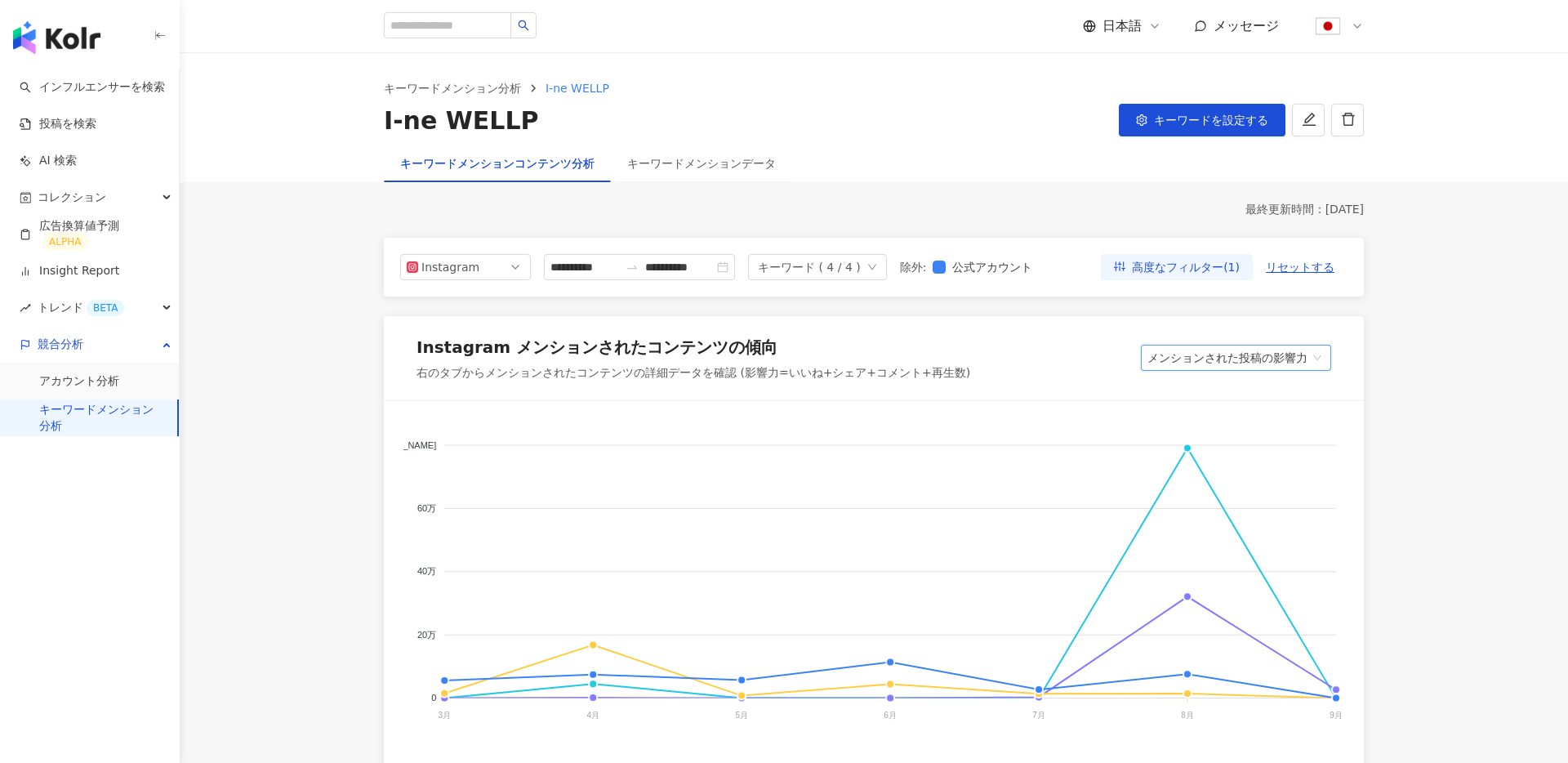
click at [1285, 353] on span "メンションされた投稿の影響力" at bounding box center [1235, 357] width 178 height 24
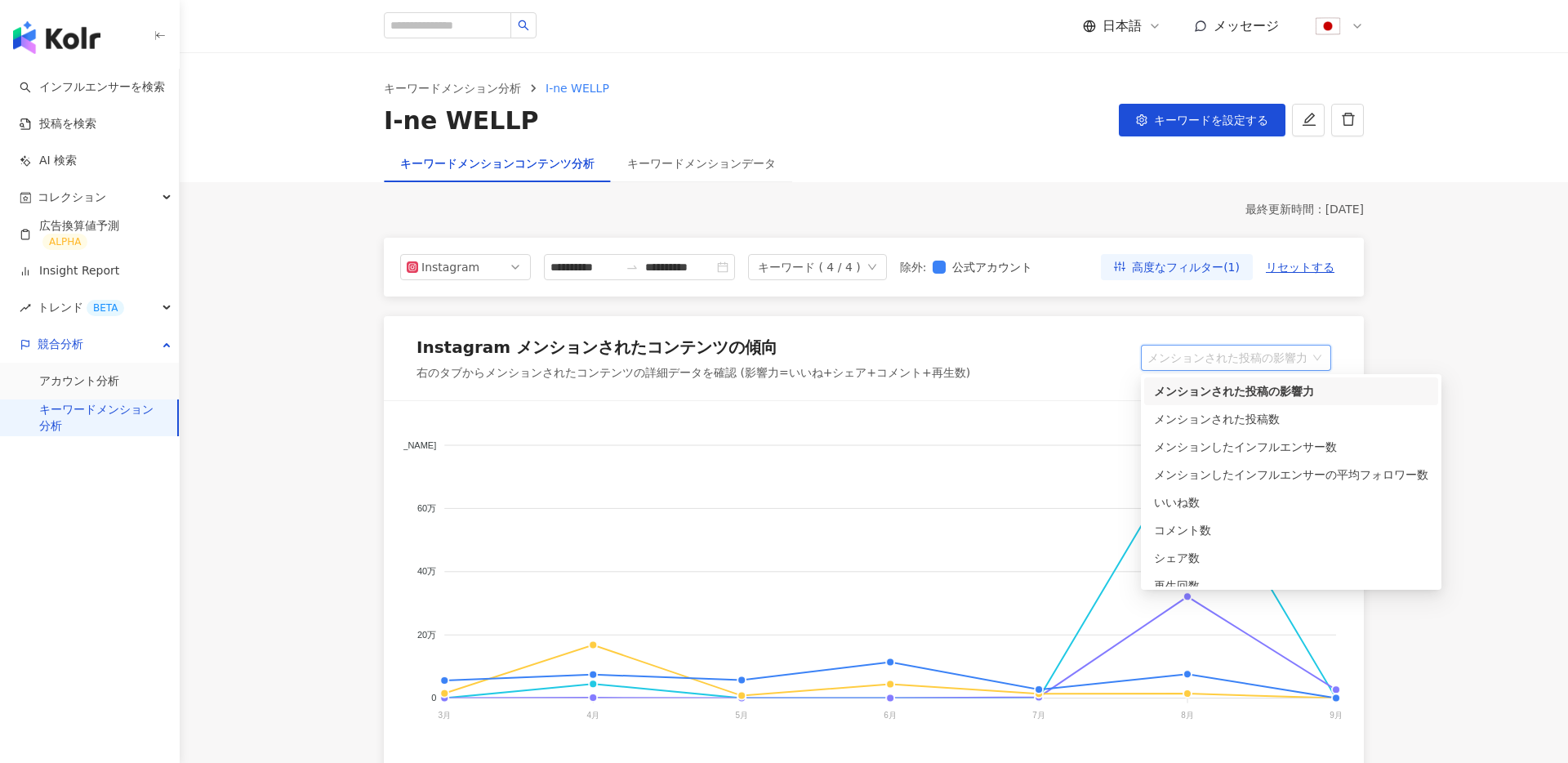
click at [996, 372] on div "Instagram メンションされたコンテンツの傾向 右のタブからメンションされたコンテンツの詳細データを確認 (影響力=いいね+シェア+コメント+再生数) …" at bounding box center [873, 359] width 980 height 85
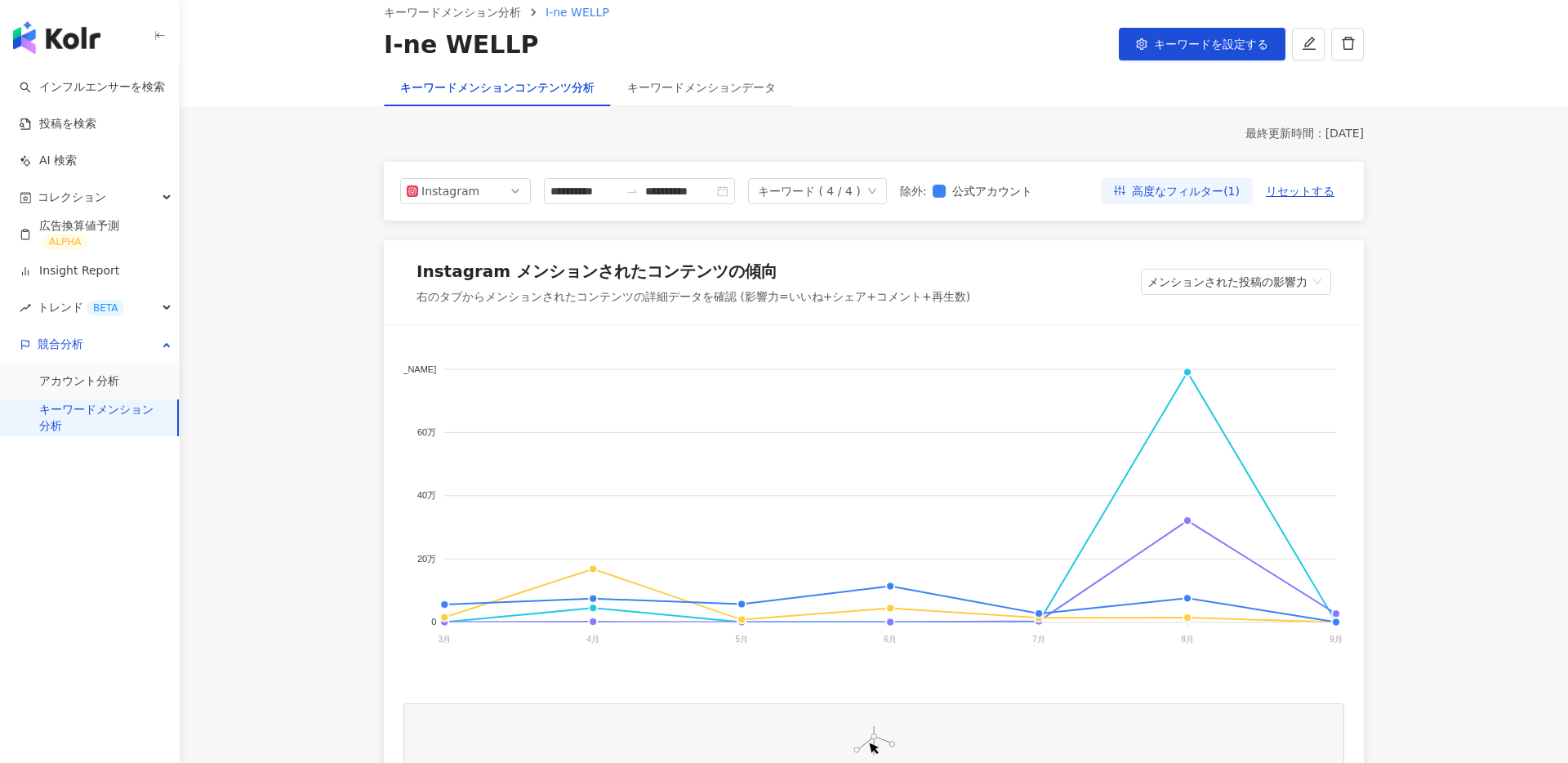
scroll to position [80, 0]
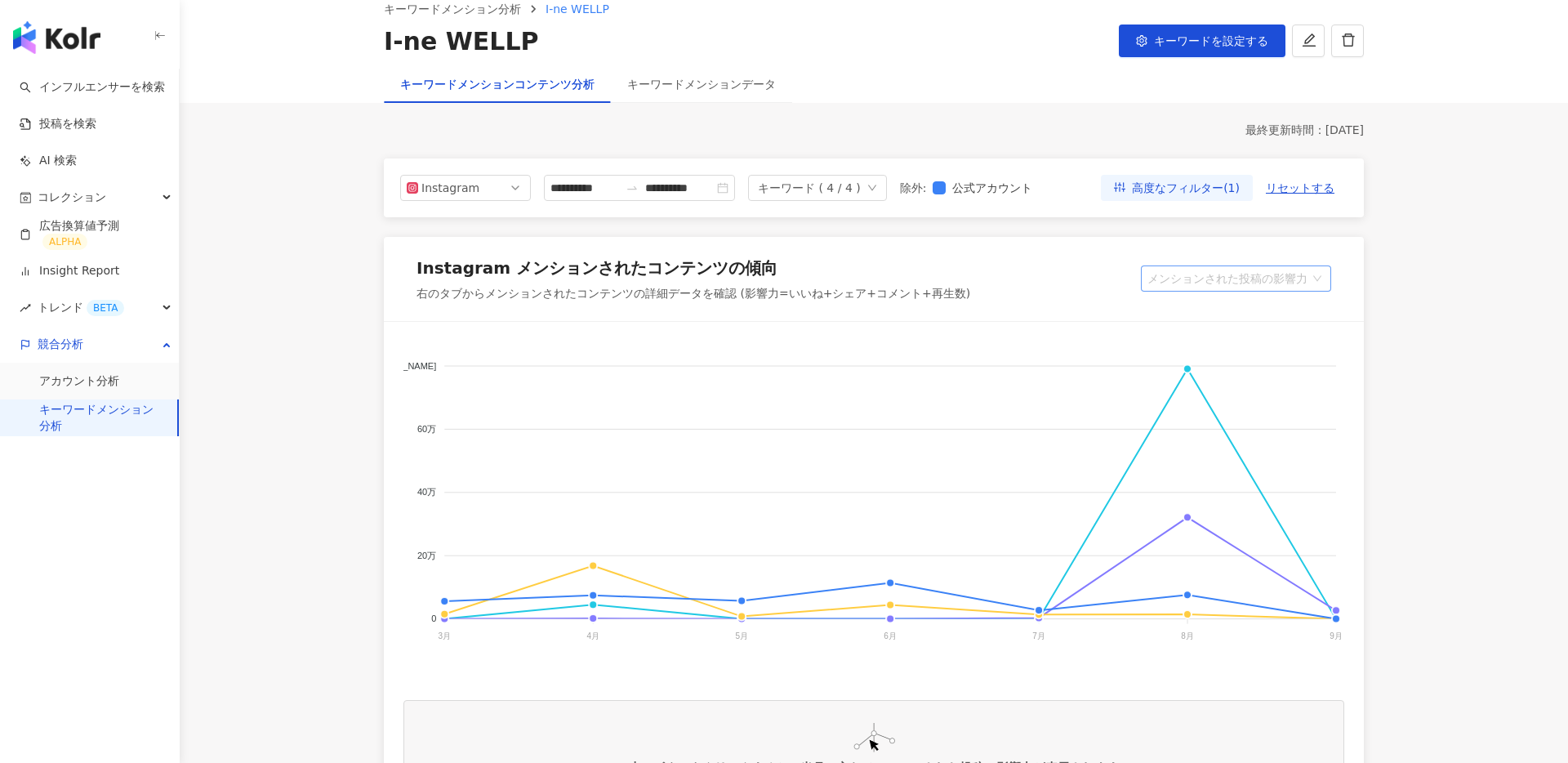
click at [1297, 283] on span "メンションされた投稿の影響力" at bounding box center [1235, 278] width 178 height 24
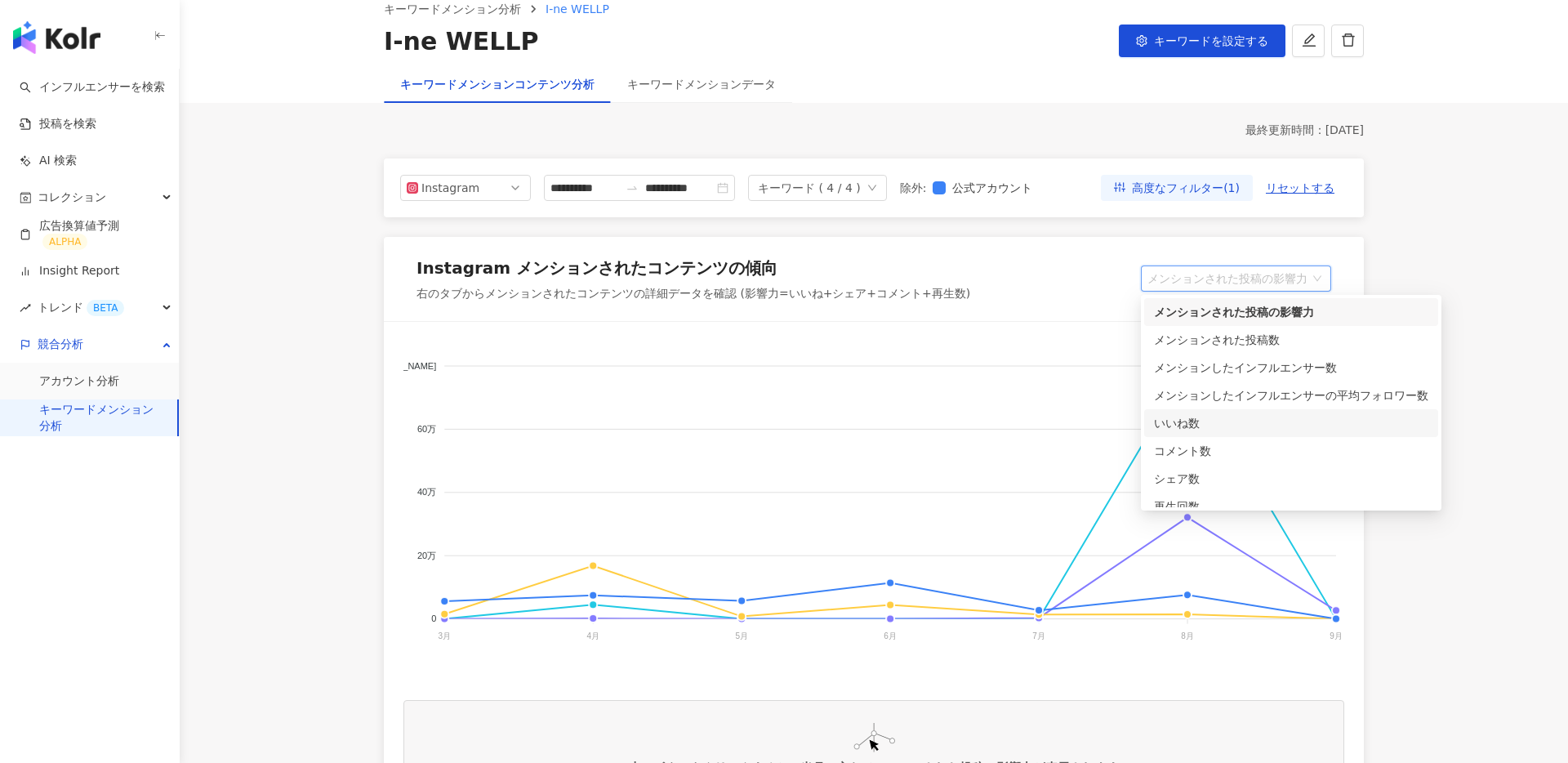
scroll to position [41, 0]
click at [1218, 391] on div "いいね数" at bounding box center [1290, 382] width 294 height 28
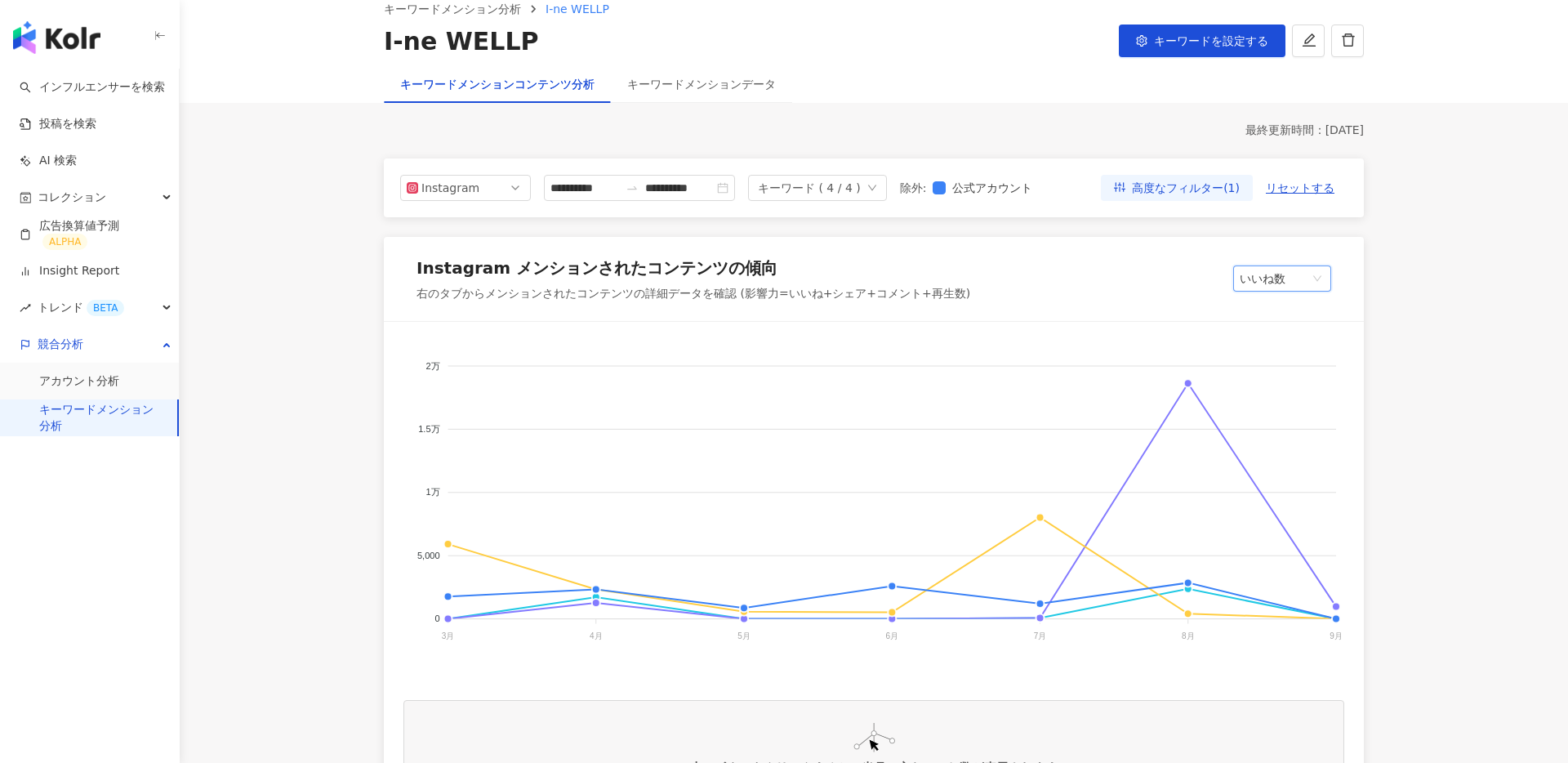
click at [1275, 288] on span "いいね数" at bounding box center [1282, 278] width 85 height 24
click at [1276, 410] on div "コメント数" at bounding box center [1383, 410] width 275 height 18
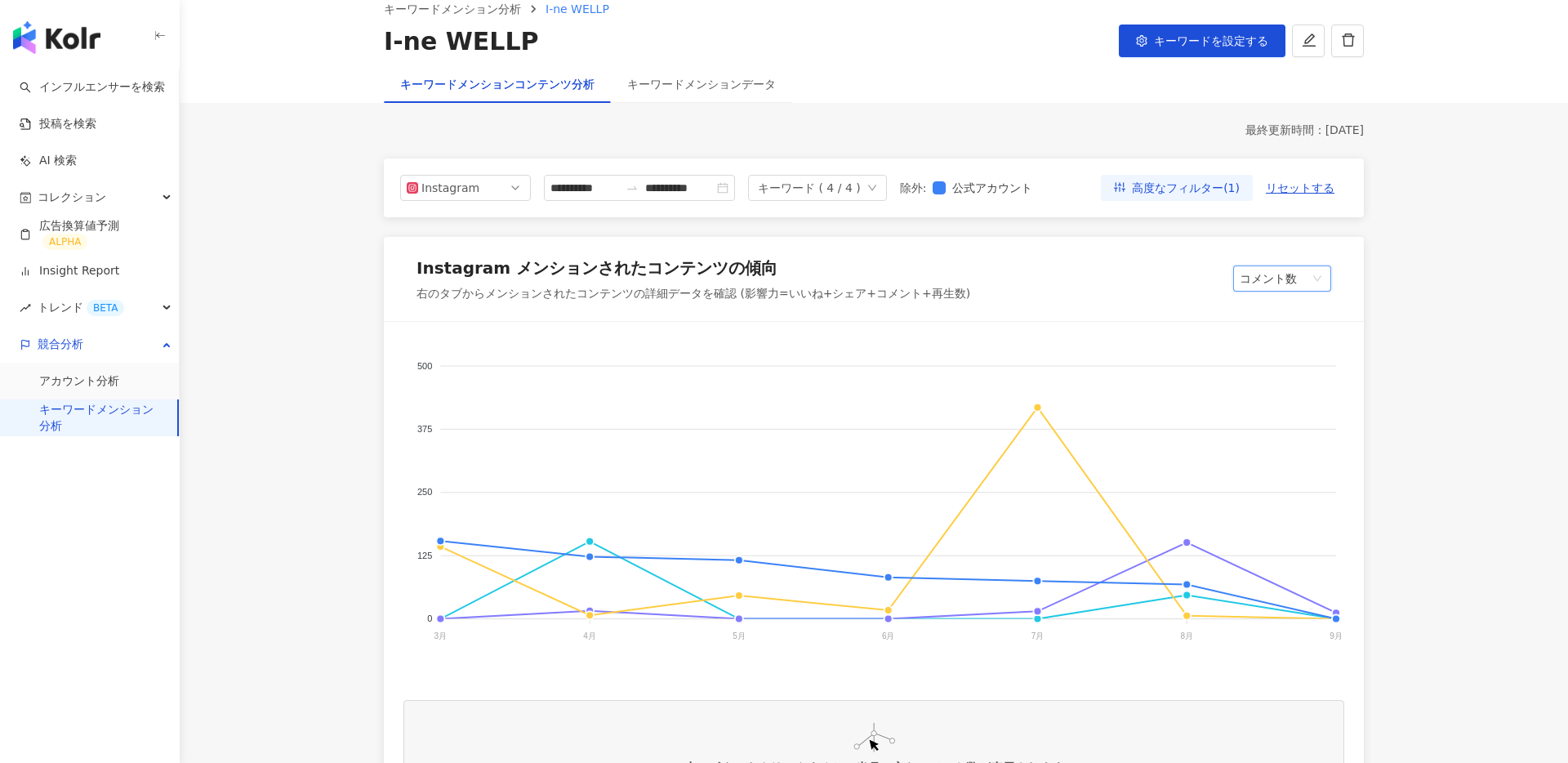
click at [1290, 266] on span "コメント数" at bounding box center [1282, 278] width 85 height 24
click at [1293, 459] on div "再生回数" at bounding box center [1383, 465] width 275 height 18
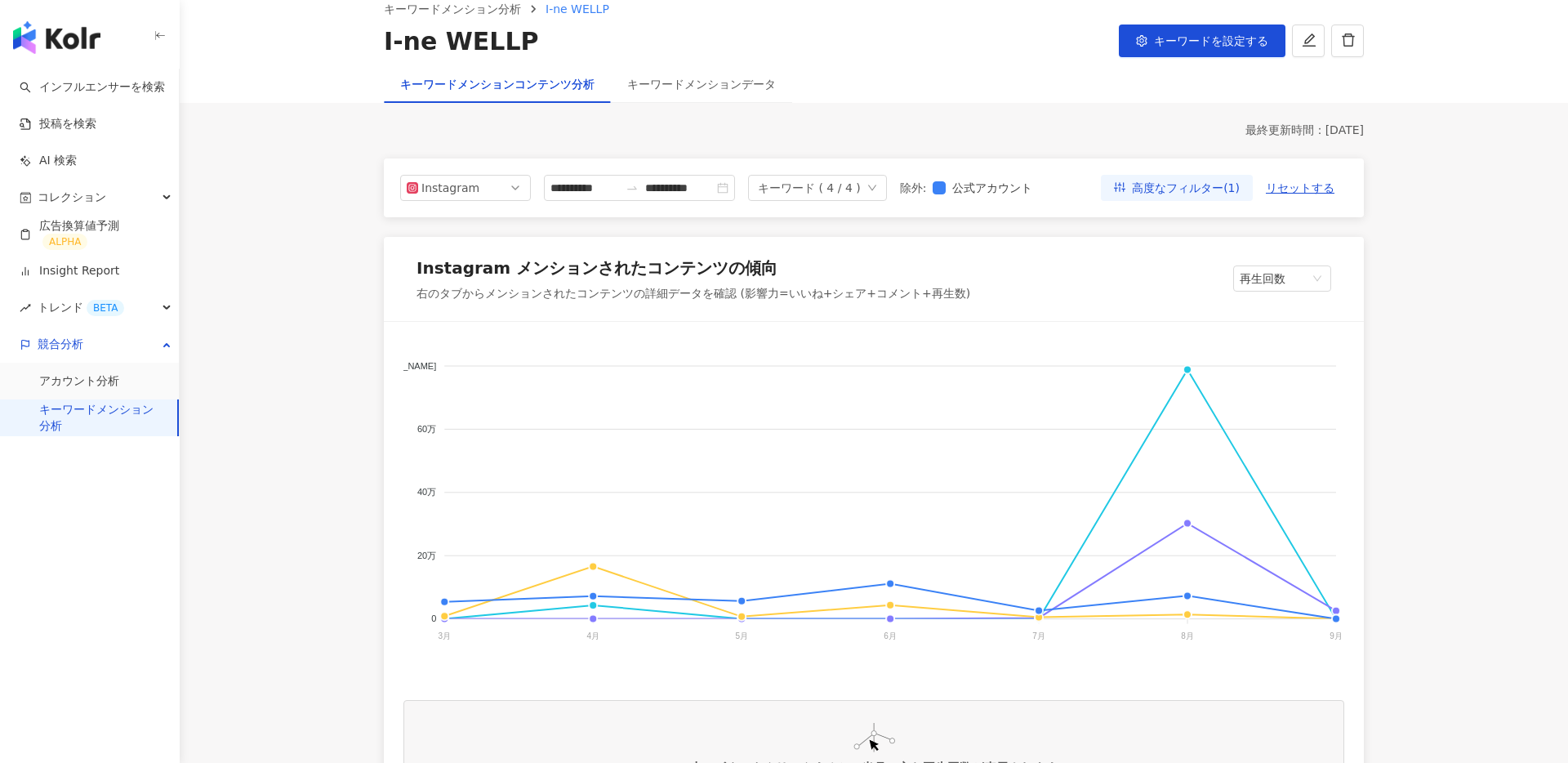
click at [1264, 301] on div "Instagram メンションされたコンテンツの傾向 右のタブからメンションされたコンテンツの詳細データを確認 (影響力=いいね+シェア+コメント+再生数) …" at bounding box center [873, 280] width 980 height 85
click at [1281, 282] on span "再生回数" at bounding box center [1282, 278] width 85 height 24
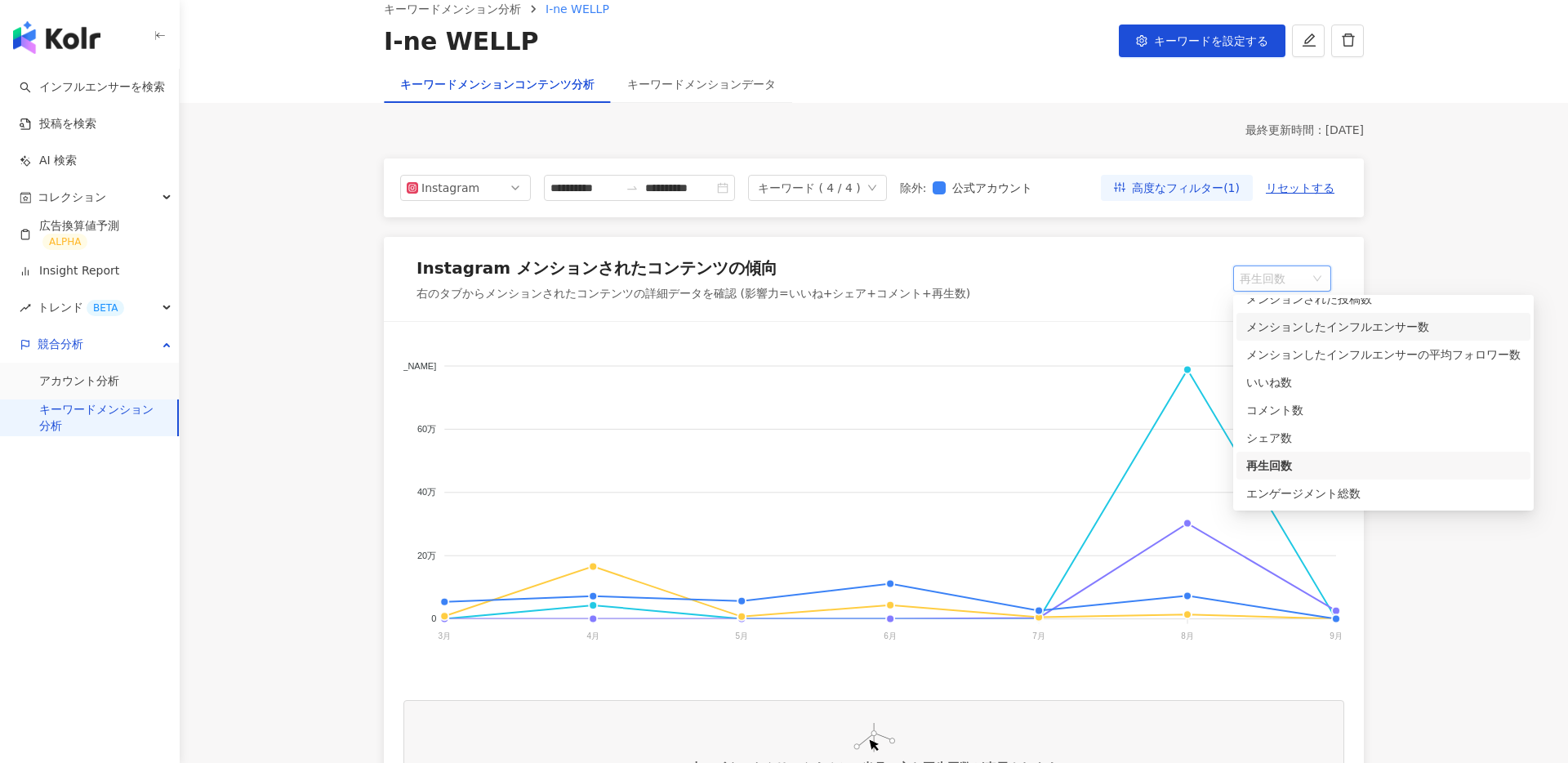
scroll to position [0, 0]
click at [1311, 307] on div "メンションされた投稿の影響力" at bounding box center [1383, 312] width 275 height 18
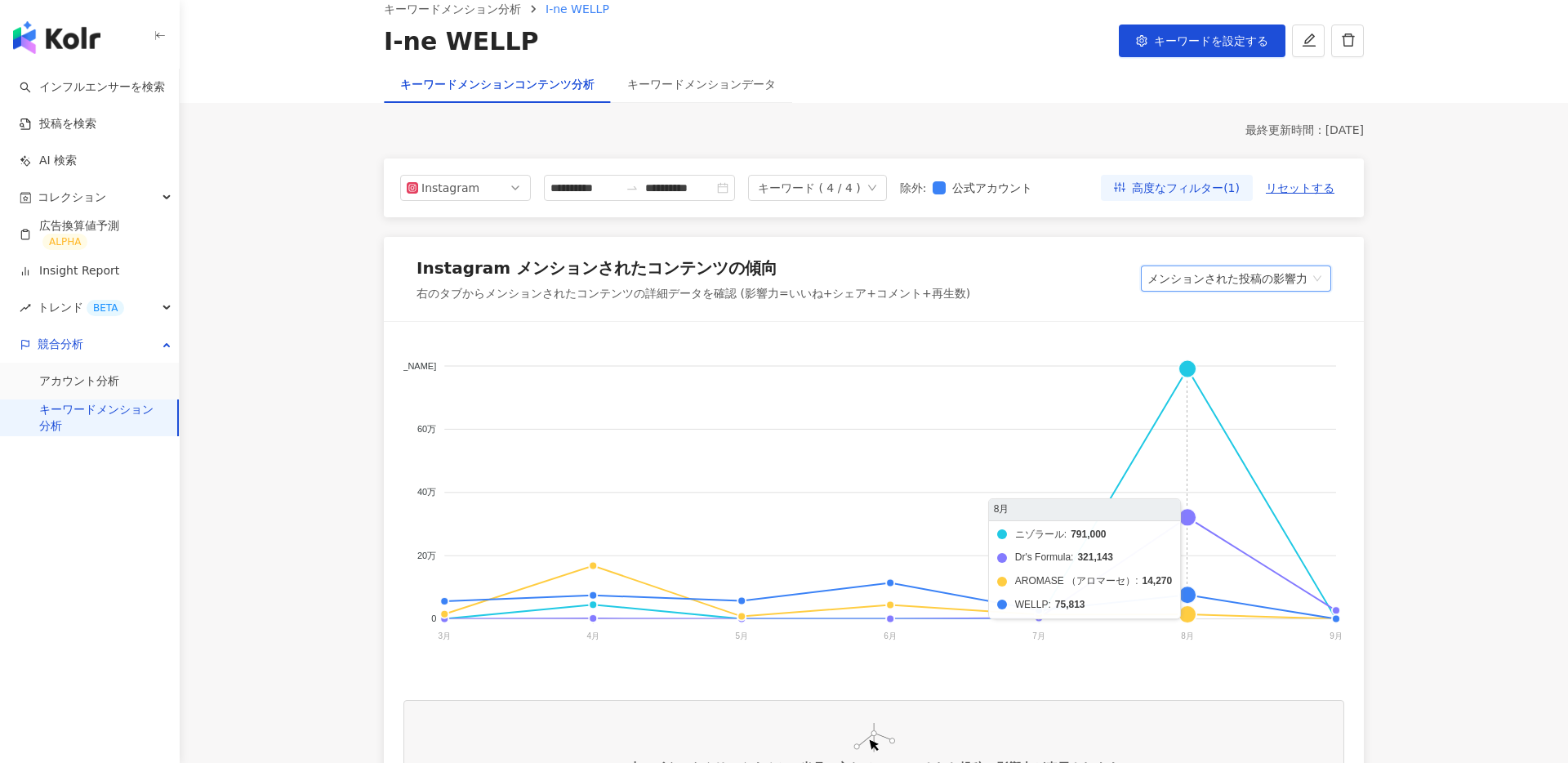
click at [1188, 513] on foreignobject "ニゾラール Dr's Formula AROMASE （アロマーセ） WELLP" at bounding box center [873, 505] width 940 height 327
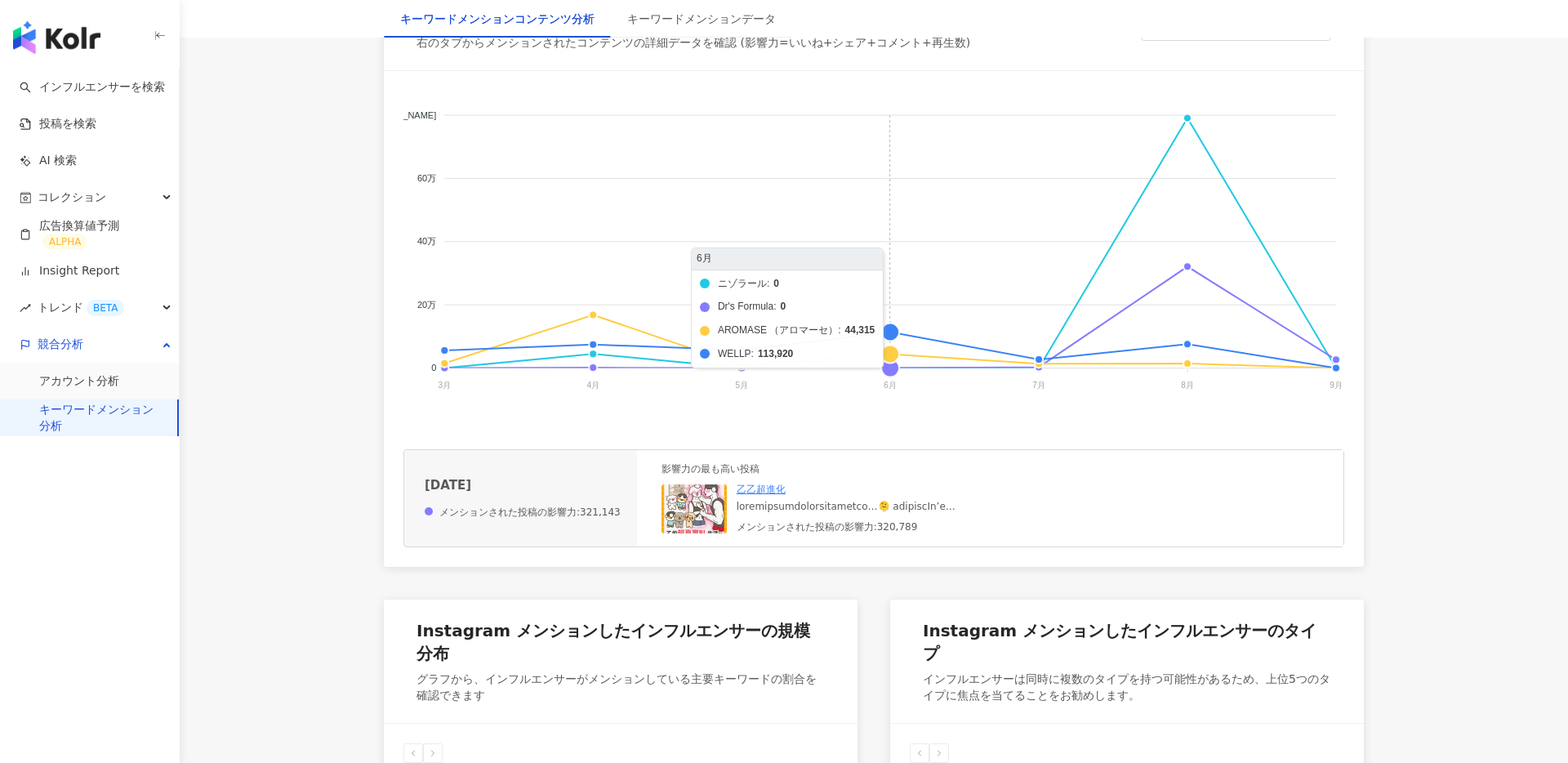
scroll to position [345, 0]
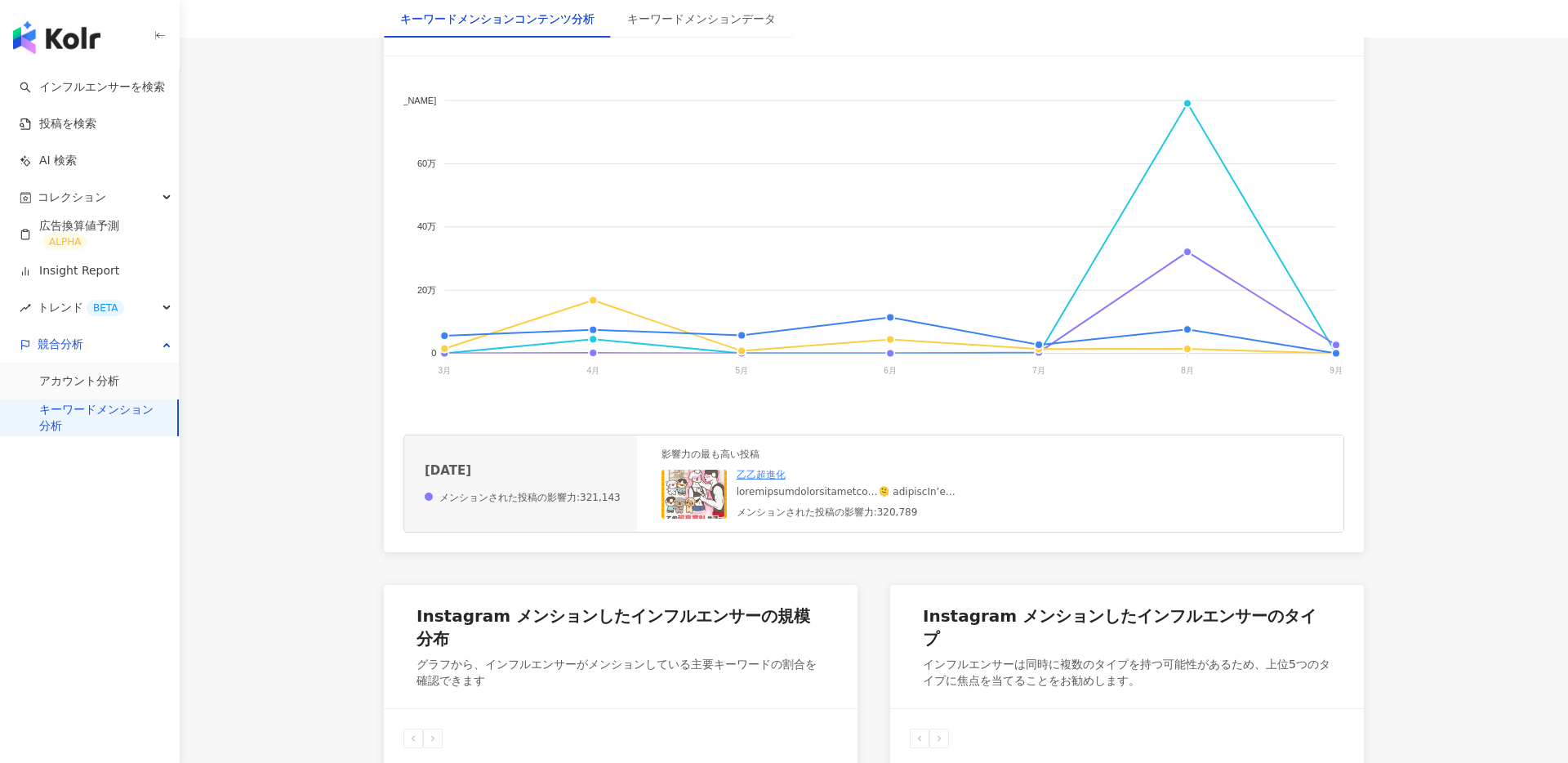
click at [697, 488] on img at bounding box center [694, 494] width 65 height 49
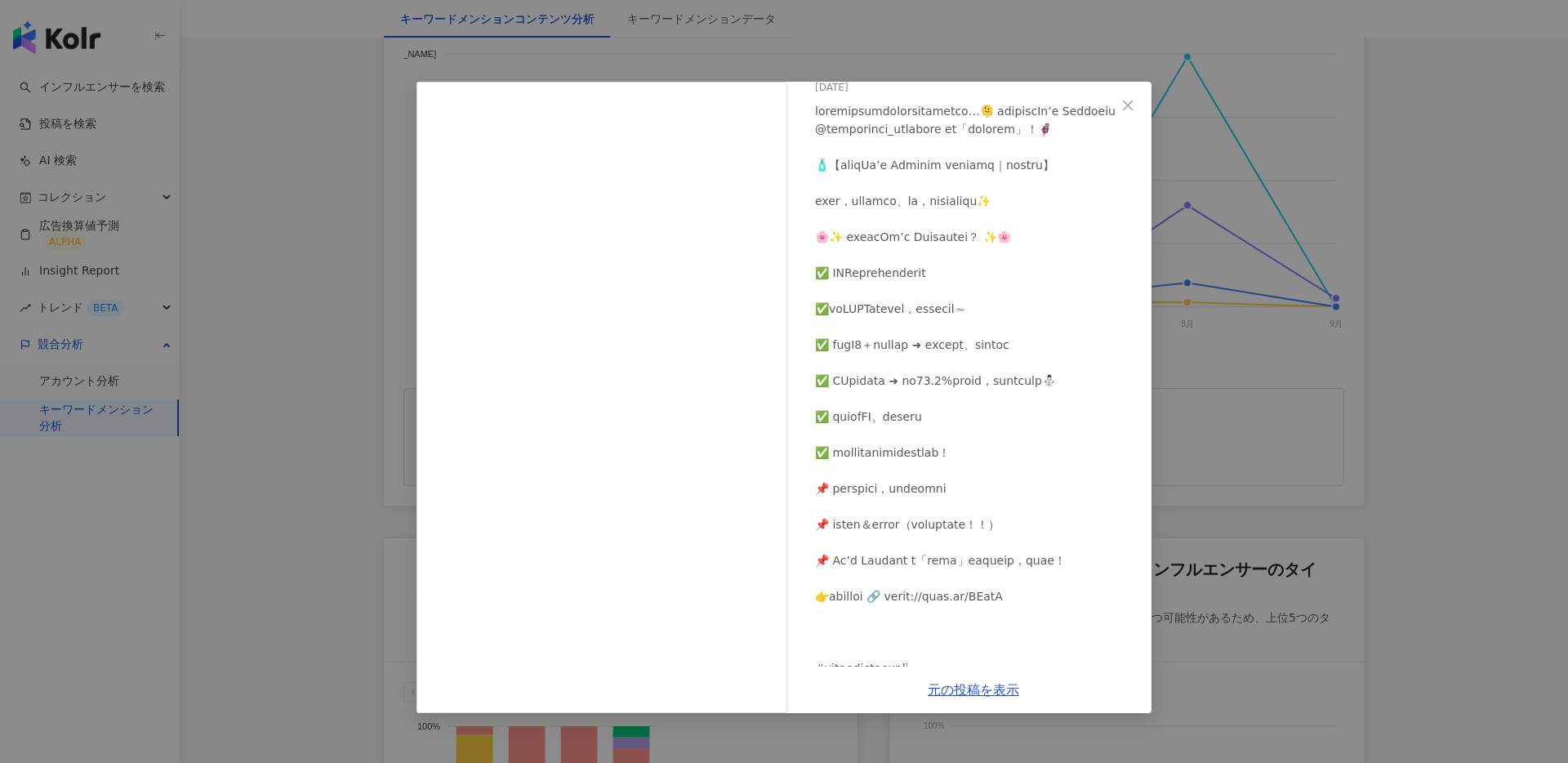
scroll to position [397, 0]
click at [1363, 415] on div "乙乙超進化 [DATE] 1.8[PERSON_NAME]142 30.2万 元の投稿を表示" at bounding box center [784, 382] width 1568 height 763
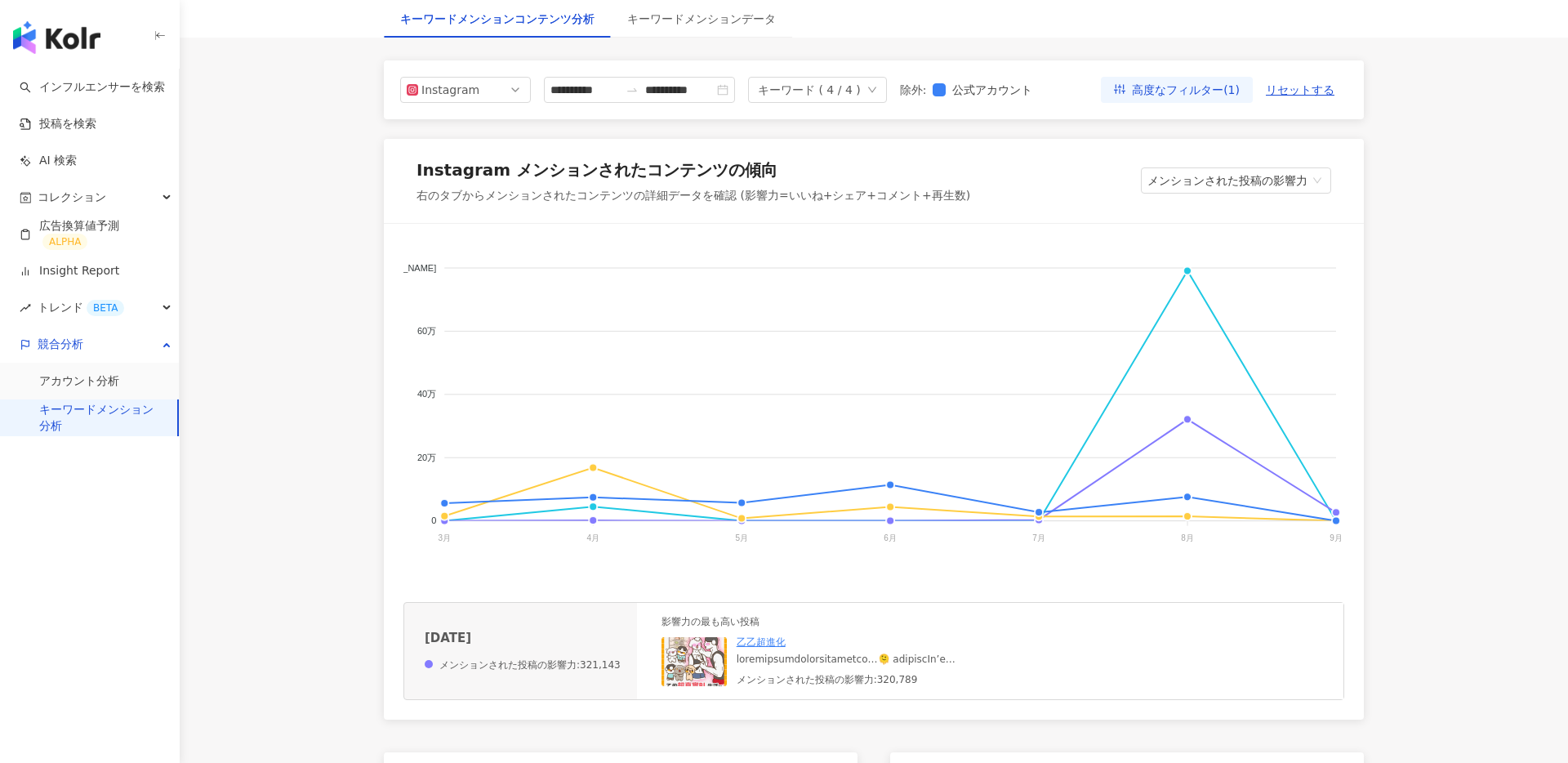
scroll to position [179, 0]
